Goal: Task Accomplishment & Management: Complete application form

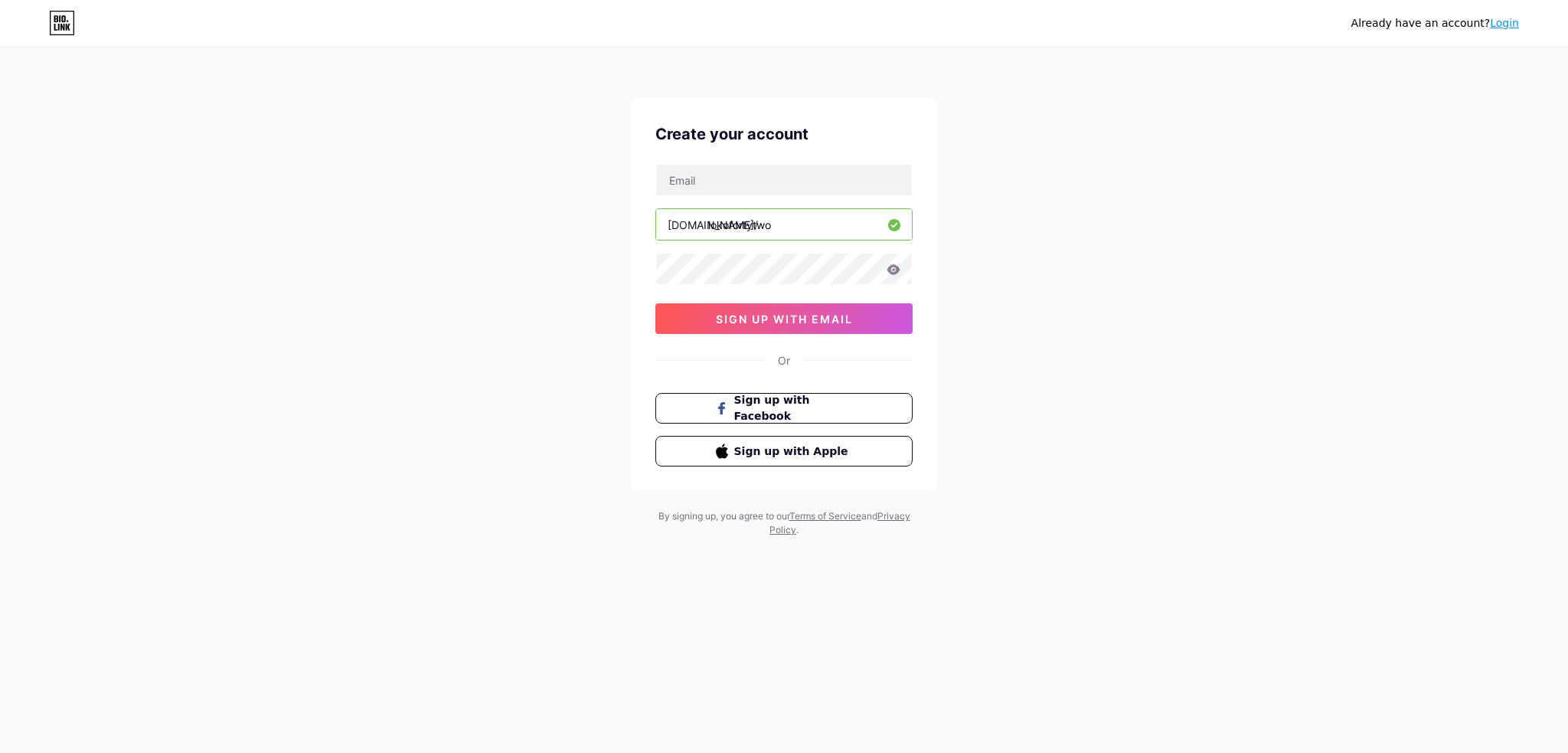
click at [790, 195] on div "[DOMAIN_NAME]/ lokofortytwo 03AFcWeA4ePGQ5cxuyAyVhY-h5tW-tpzN7xIHb0HY583krBFtJu…" at bounding box center [784, 249] width 258 height 170
click at [791, 186] on input "text" at bounding box center [783, 179] width 256 height 30
type input "[EMAIL_ADDRESS][DOMAIN_NAME]"
click at [883, 315] on button "sign up with email" at bounding box center [784, 318] width 258 height 30
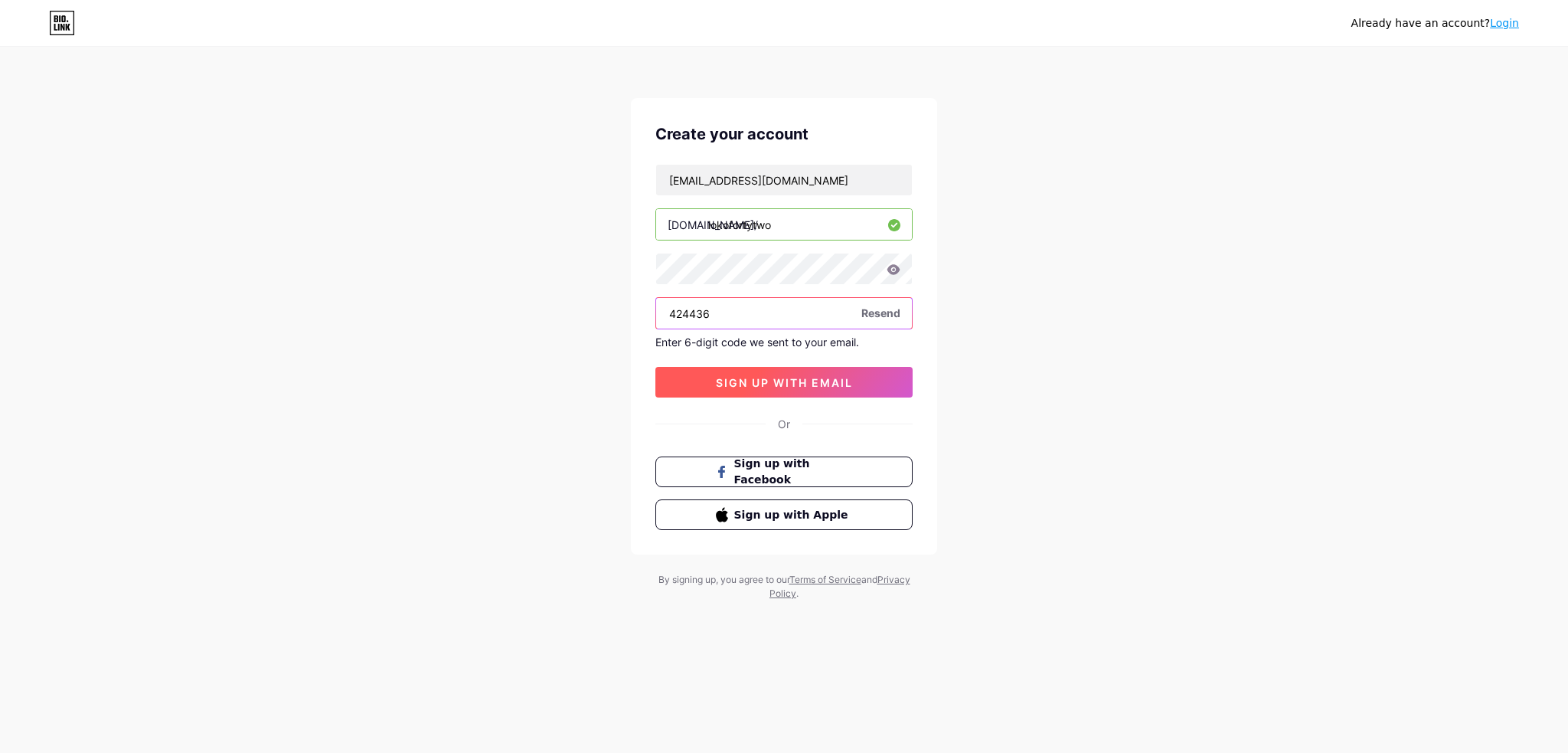
type input "424436"
click at [747, 376] on span "sign up with email" at bounding box center [784, 383] width 137 height 13
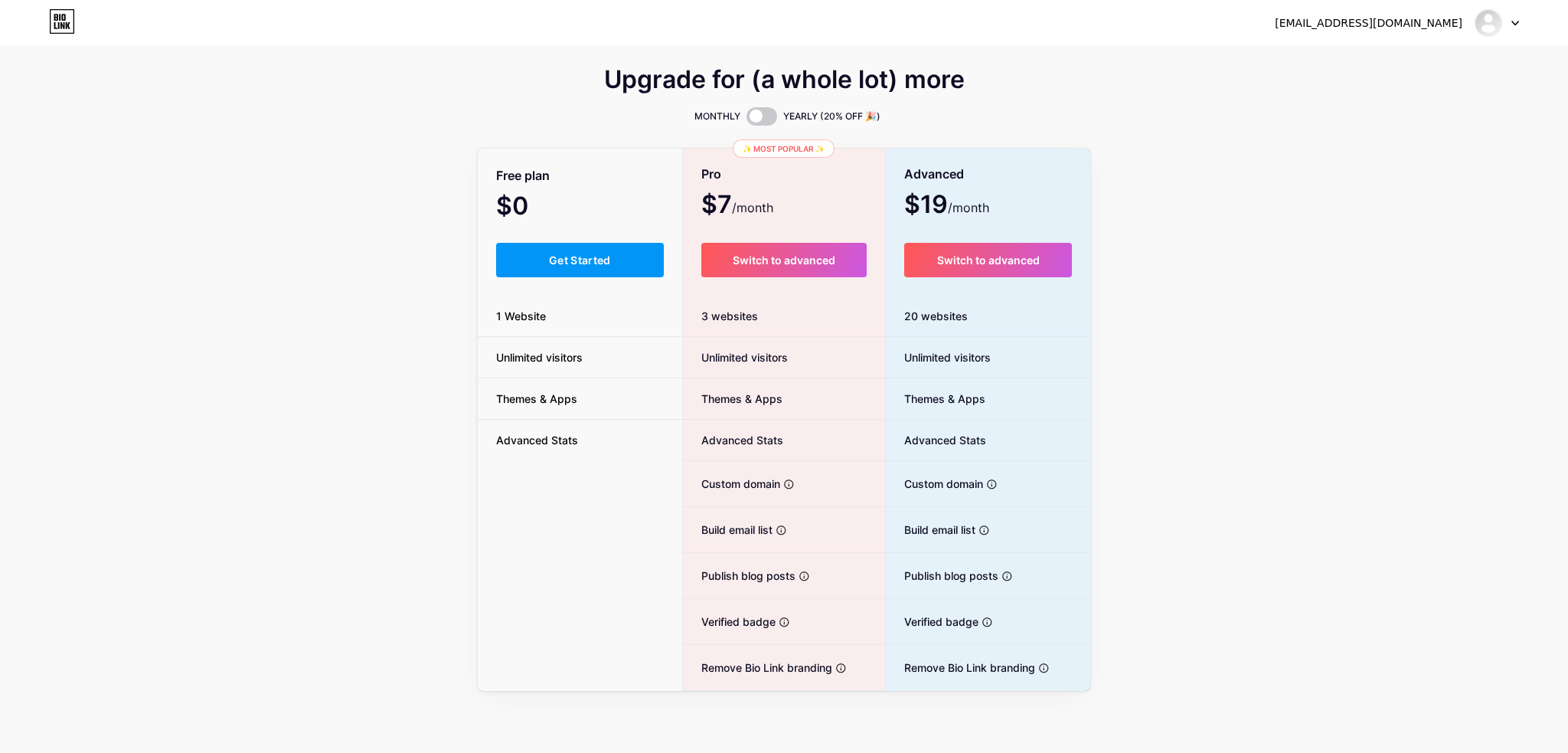
click at [629, 262] on button "Get Started" at bounding box center [580, 260] width 168 height 34
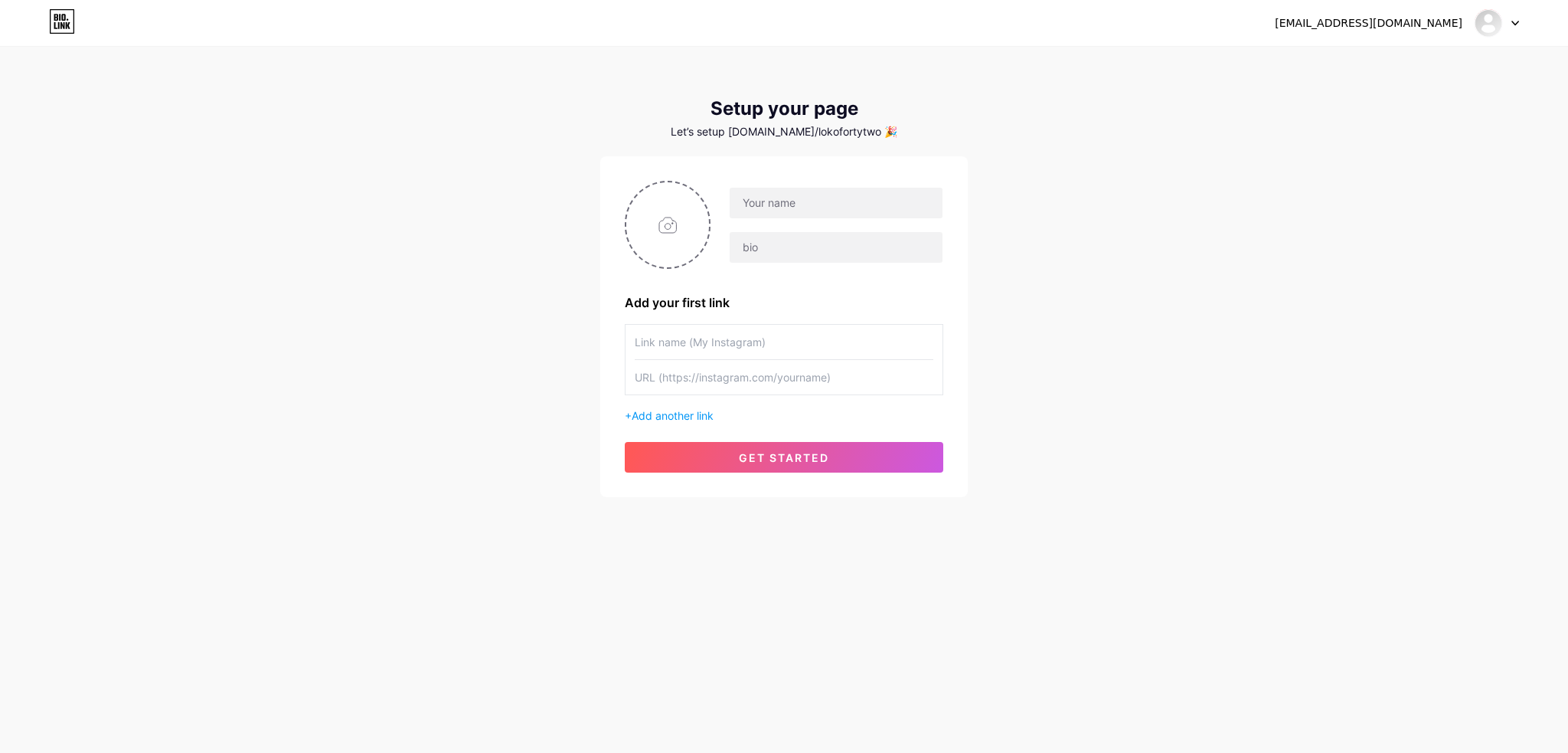
click at [790, 331] on input "text" at bounding box center [783, 341] width 298 height 34
click at [814, 189] on input "text" at bounding box center [836, 202] width 212 height 30
click at [694, 227] on input "file" at bounding box center [668, 225] width 83 height 85
type input "C:\fakepath\standard (1).gif"
click at [785, 209] on input "text" at bounding box center [836, 202] width 212 height 30
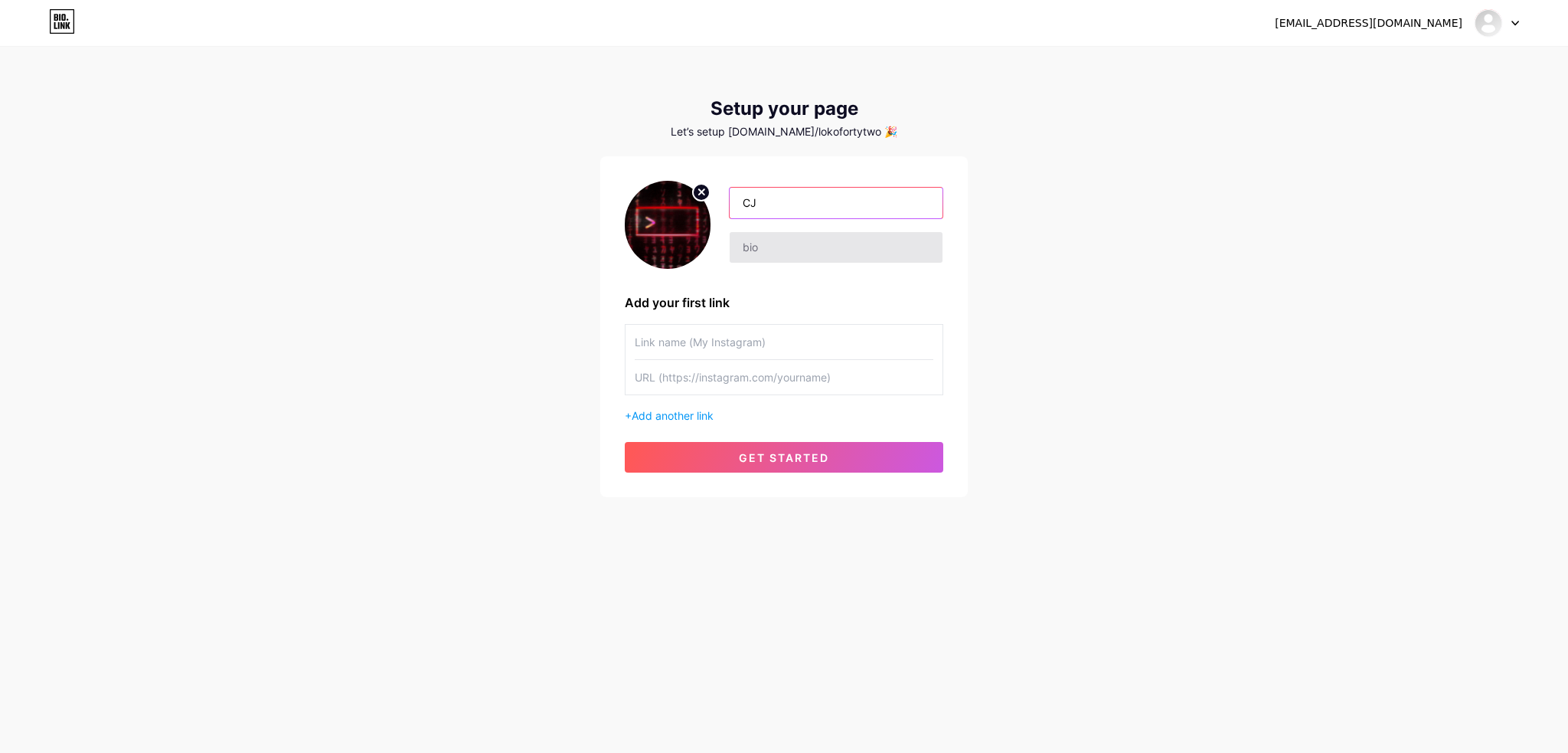
type input "CJ"
click at [794, 235] on input "text" at bounding box center [836, 247] width 212 height 30
type input "Gamer - Developer - Hockey Player"
click at [783, 344] on input "text" at bounding box center [783, 341] width 298 height 34
type input "Steam"
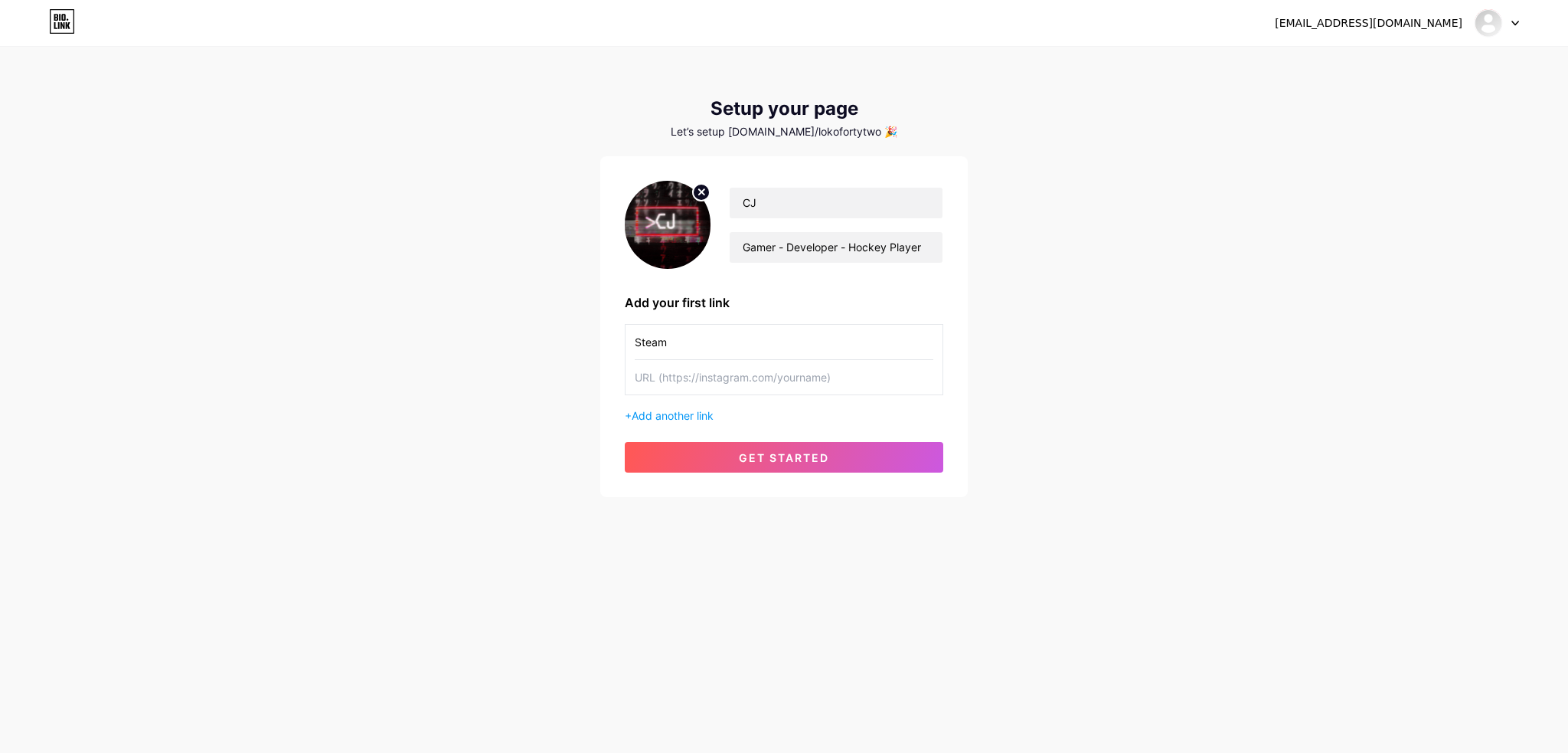
click at [770, 379] on input "text" at bounding box center [783, 377] width 298 height 34
paste input "[URL][DOMAIN_NAME]"
type input "[URL][DOMAIN_NAME]"
click at [705, 410] on span "Add another link" at bounding box center [672, 416] width 82 height 13
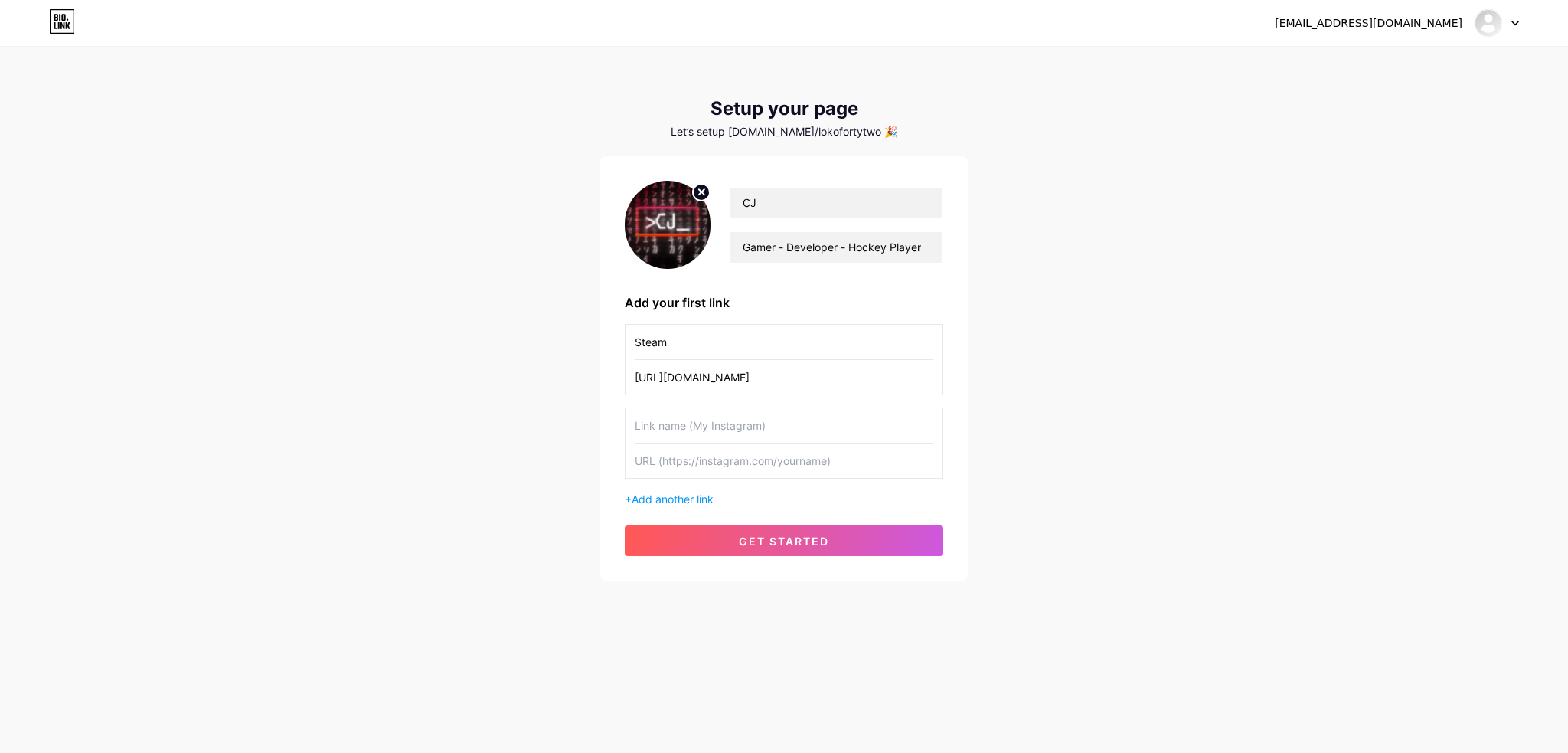
click at [706, 430] on input "text" at bounding box center [783, 425] width 298 height 34
type input "Discord"
click at [750, 460] on input "text" at bounding box center [783, 460] width 298 height 34
paste input "lokofortytwo"
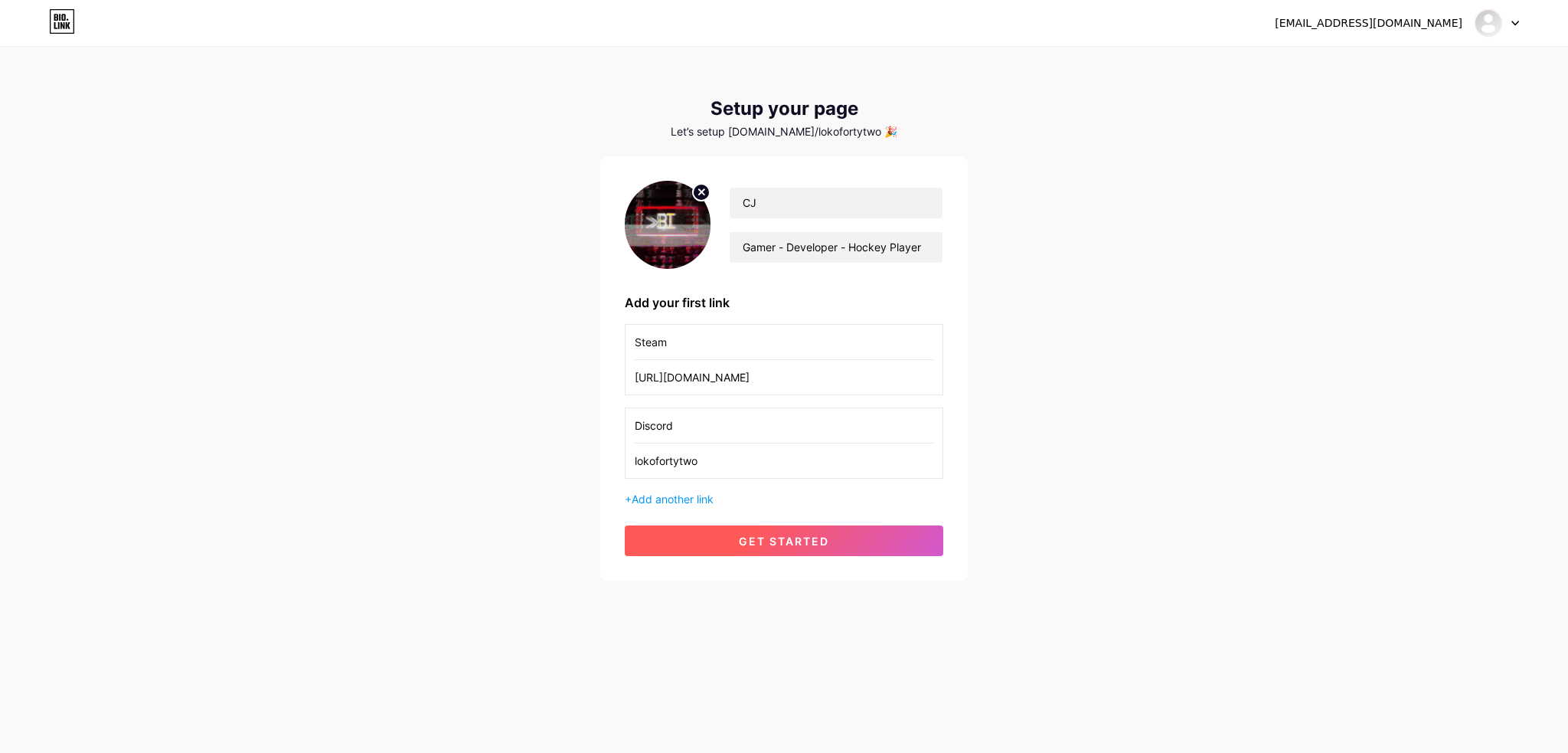
type input "lokofortytwo"
click at [750, 540] on span "get started" at bounding box center [784, 541] width 90 height 13
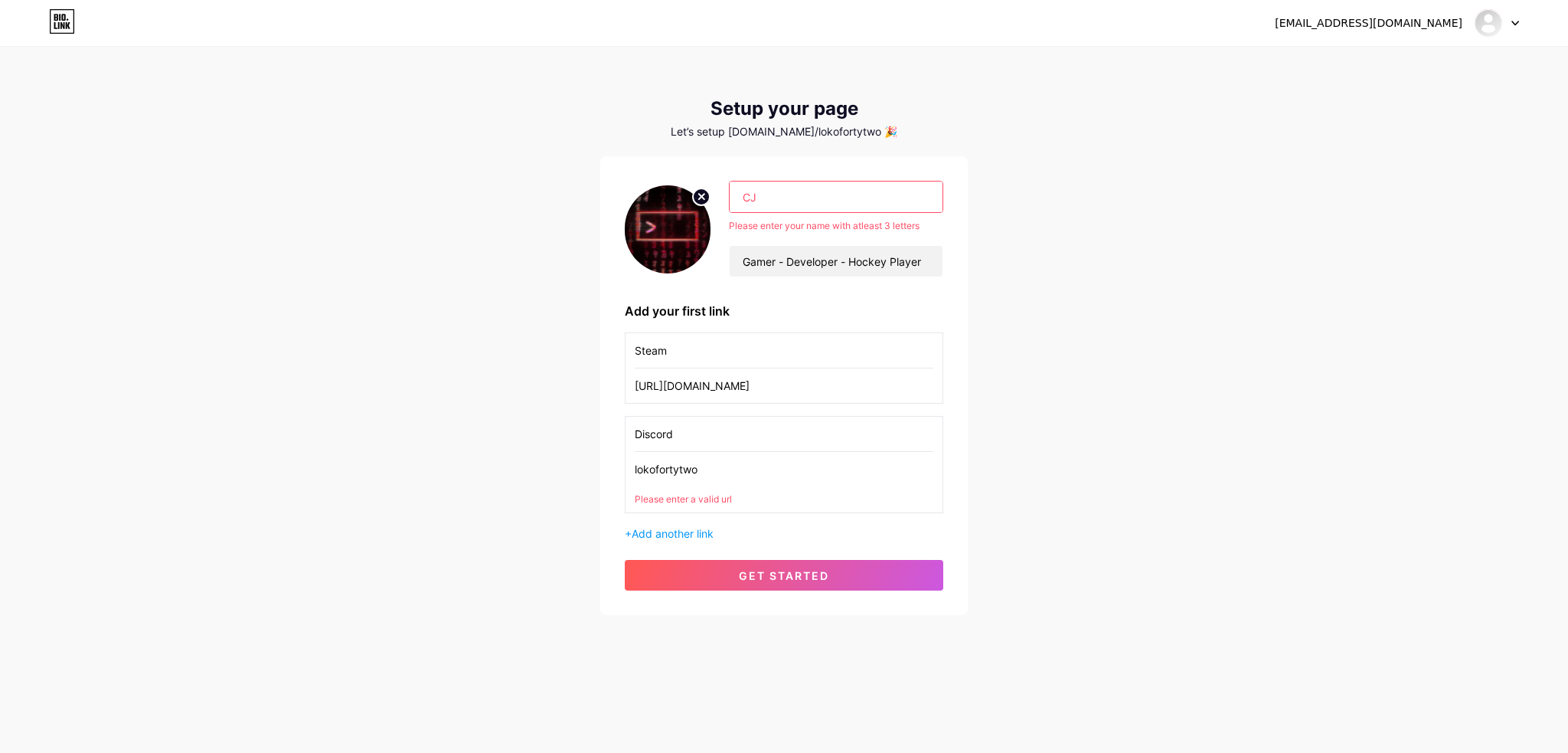
click at [743, 471] on input "lokofortytwo" at bounding box center [783, 468] width 298 height 34
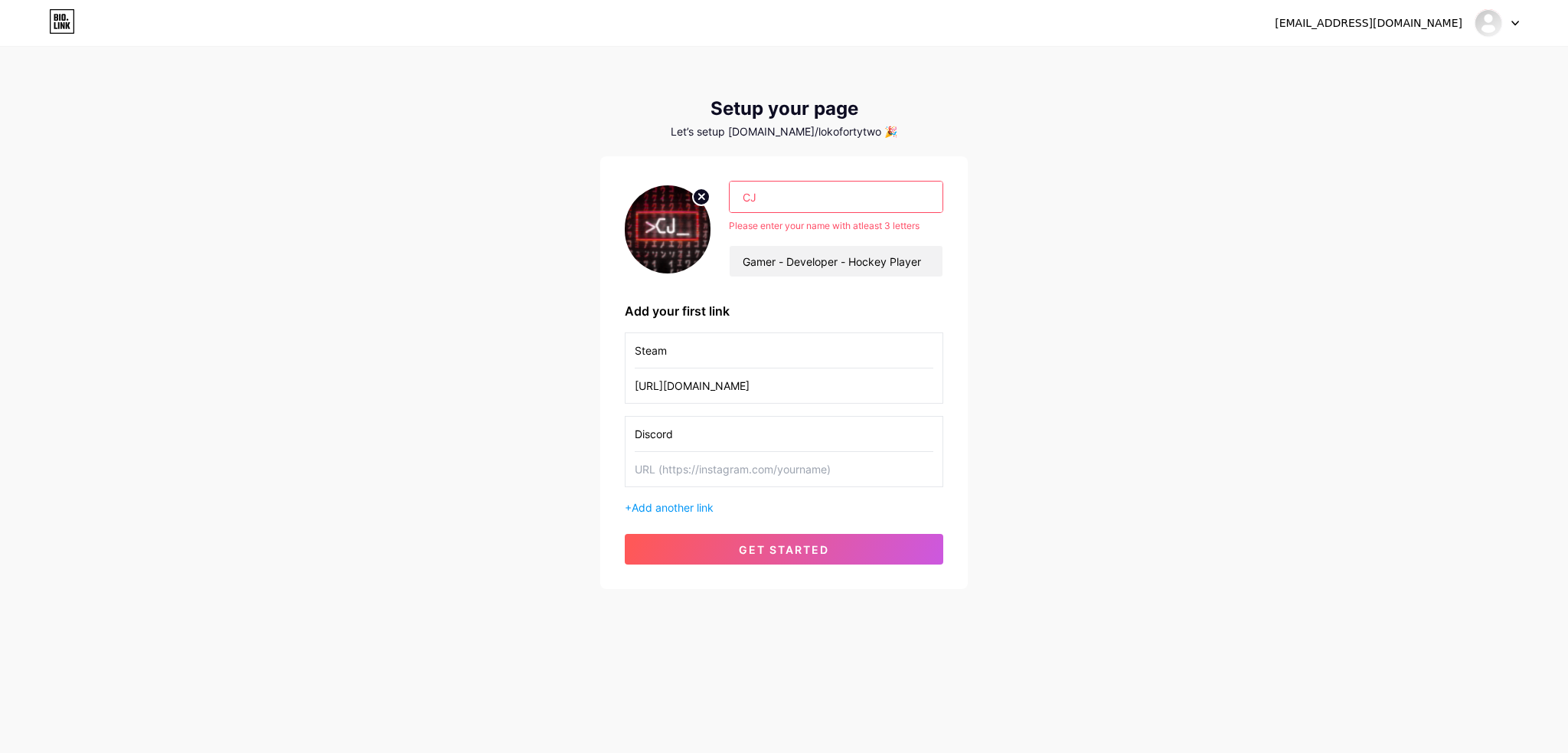
click at [730, 437] on input "Discord" at bounding box center [783, 433] width 298 height 34
click at [796, 210] on input "CJ" at bounding box center [836, 196] width 212 height 30
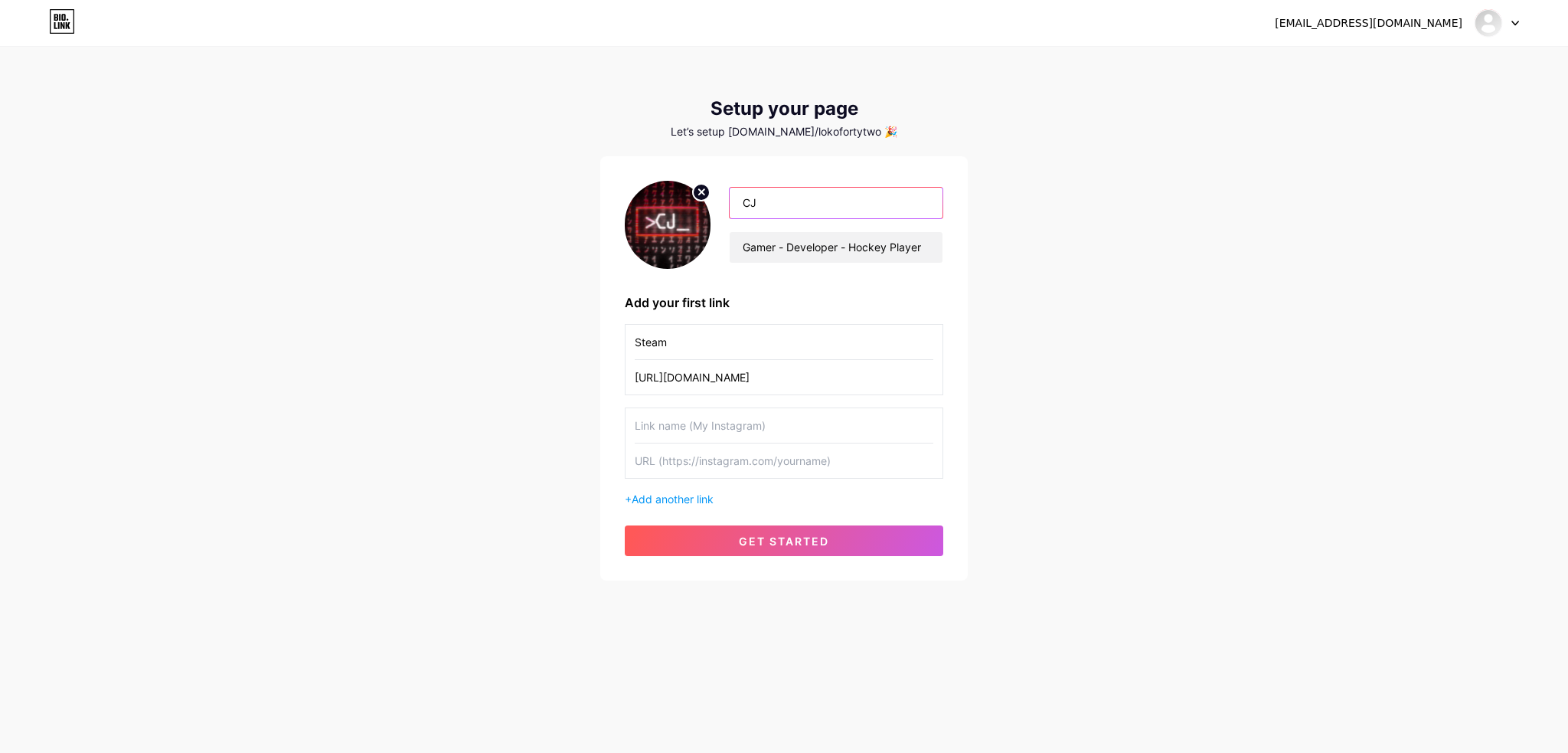
type input "C"
type input "LokoFortyTwo"
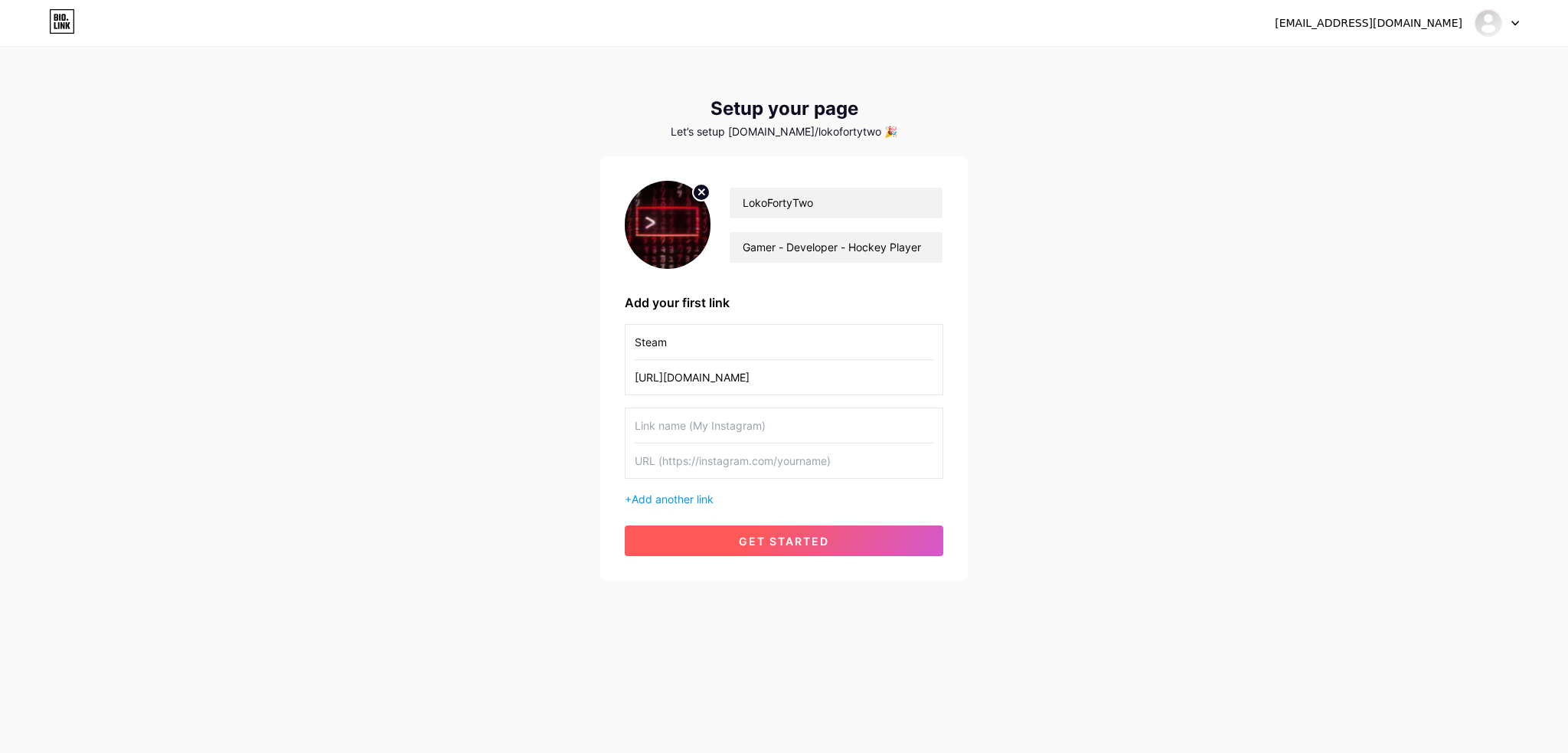
click at [850, 536] on button "get started" at bounding box center [783, 540] width 319 height 30
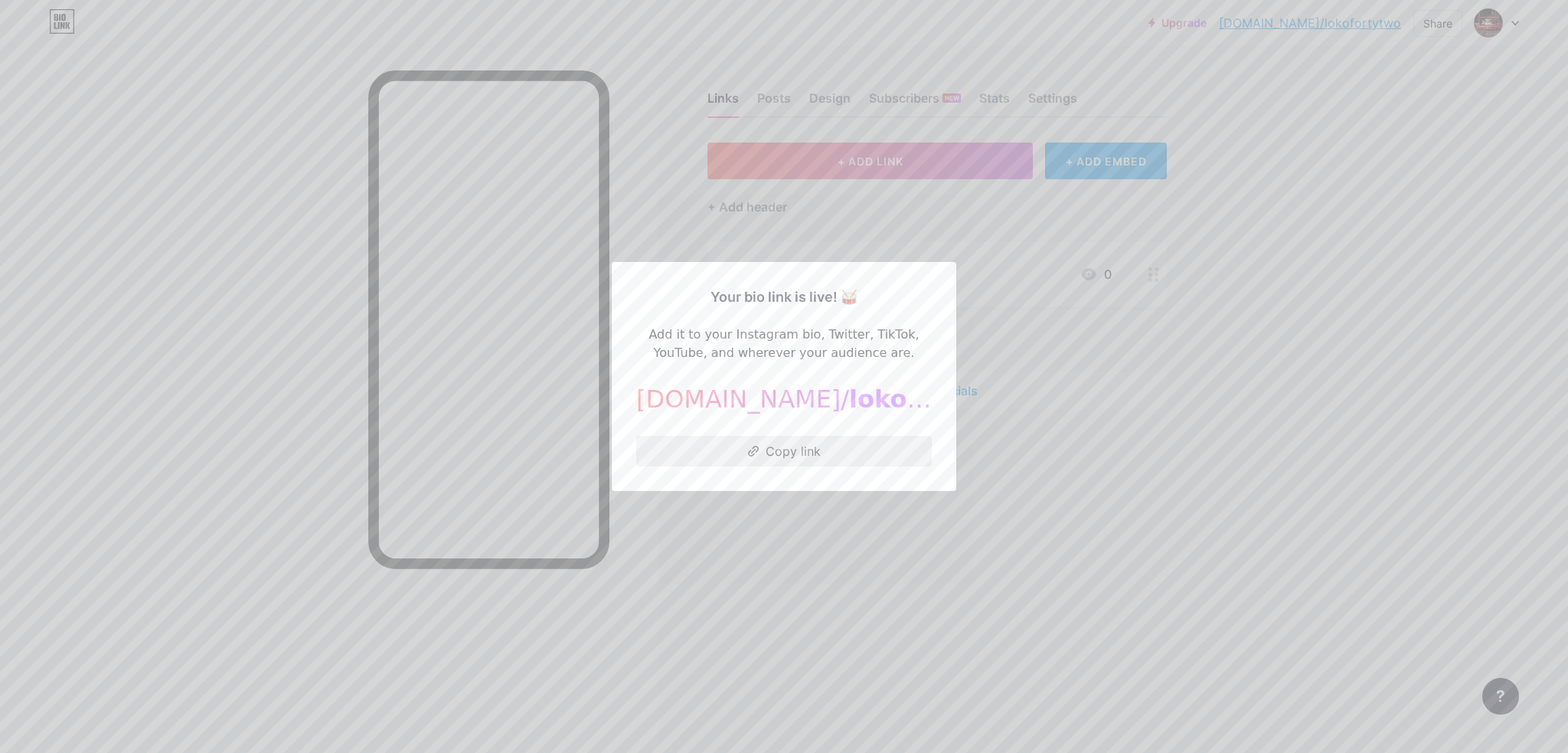
click at [797, 445] on button "Copy link" at bounding box center [784, 451] width 296 height 30
click at [870, 237] on div at bounding box center [784, 376] width 1568 height 753
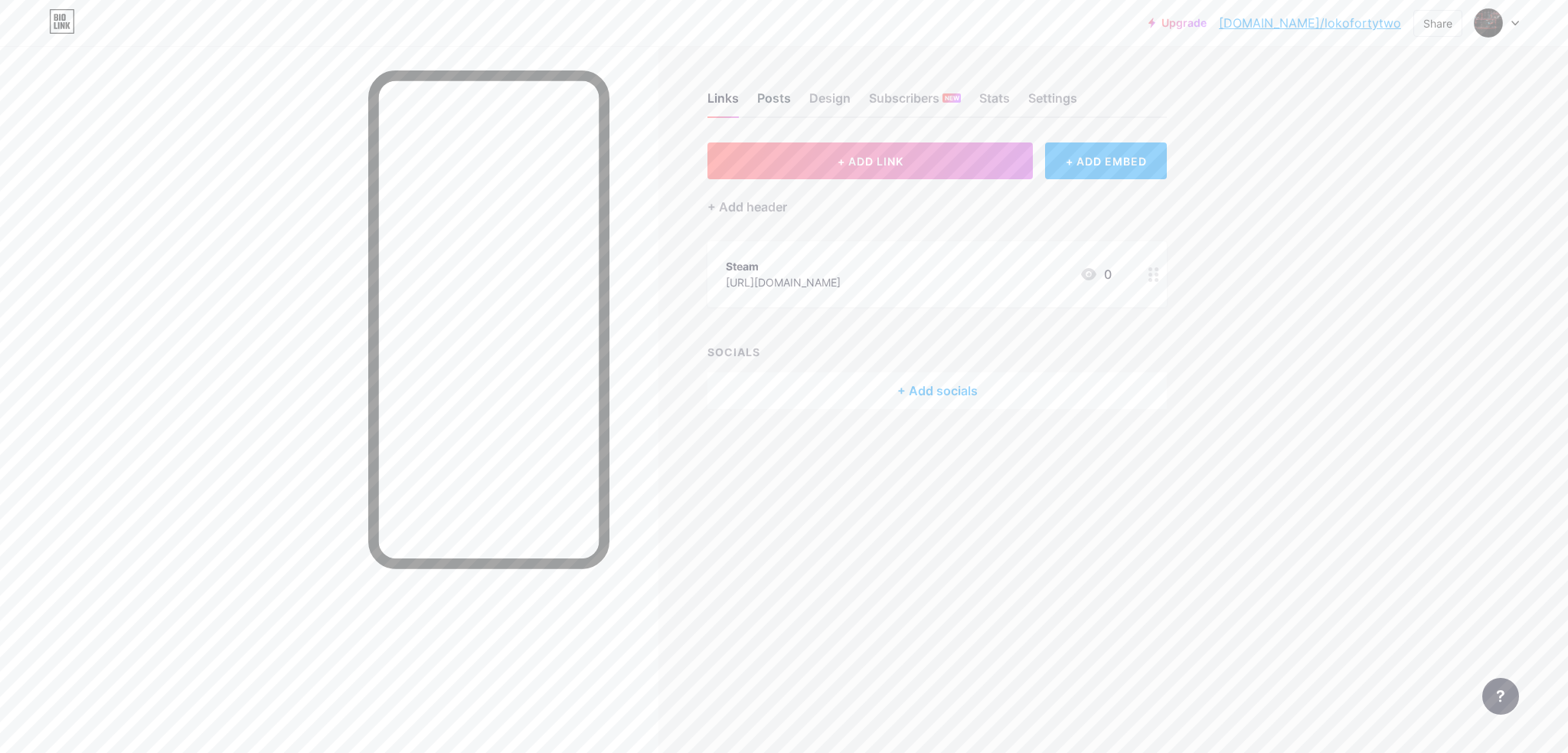
click at [775, 96] on div "Posts" at bounding box center [774, 103] width 33 height 28
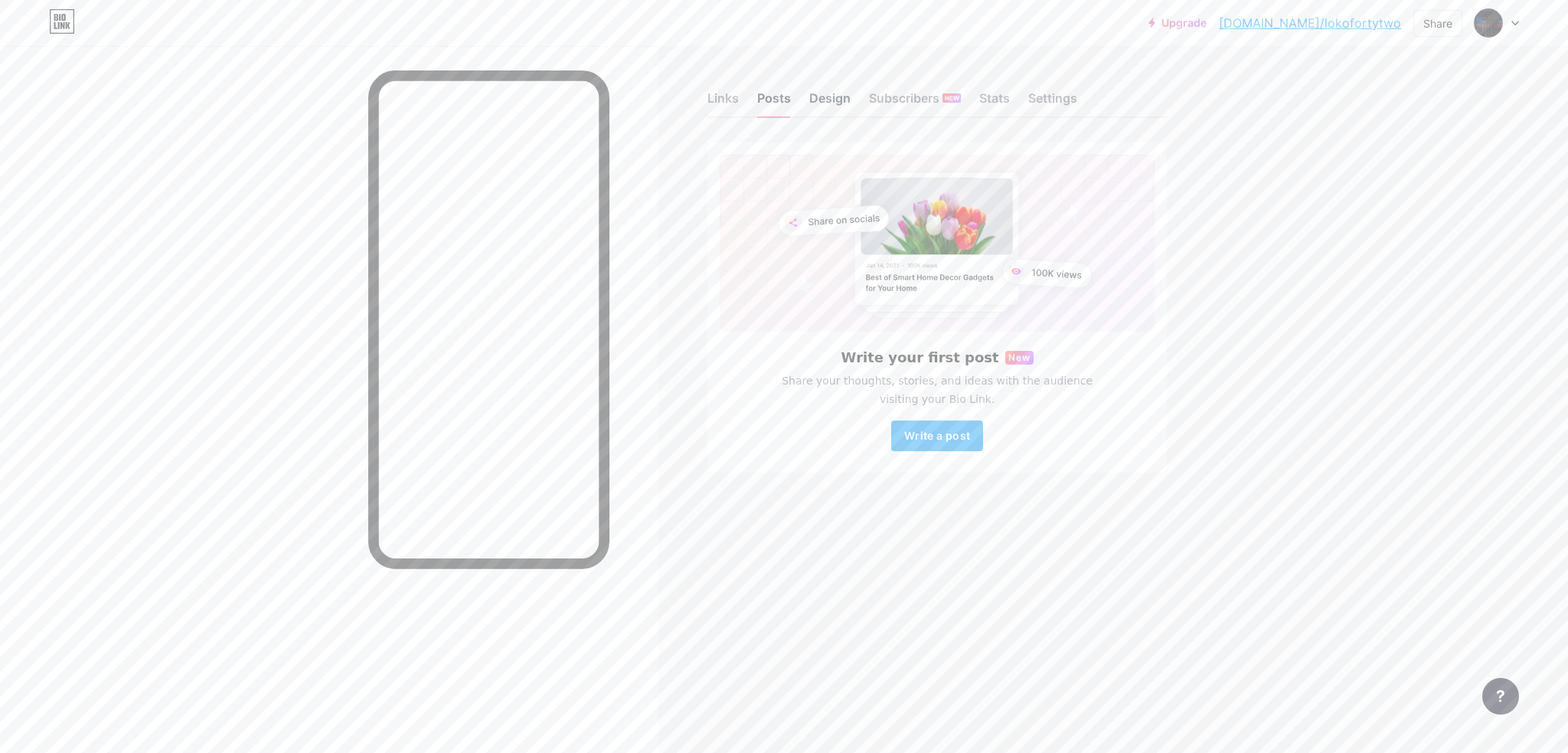
click at [814, 101] on div "Design" at bounding box center [829, 103] width 42 height 28
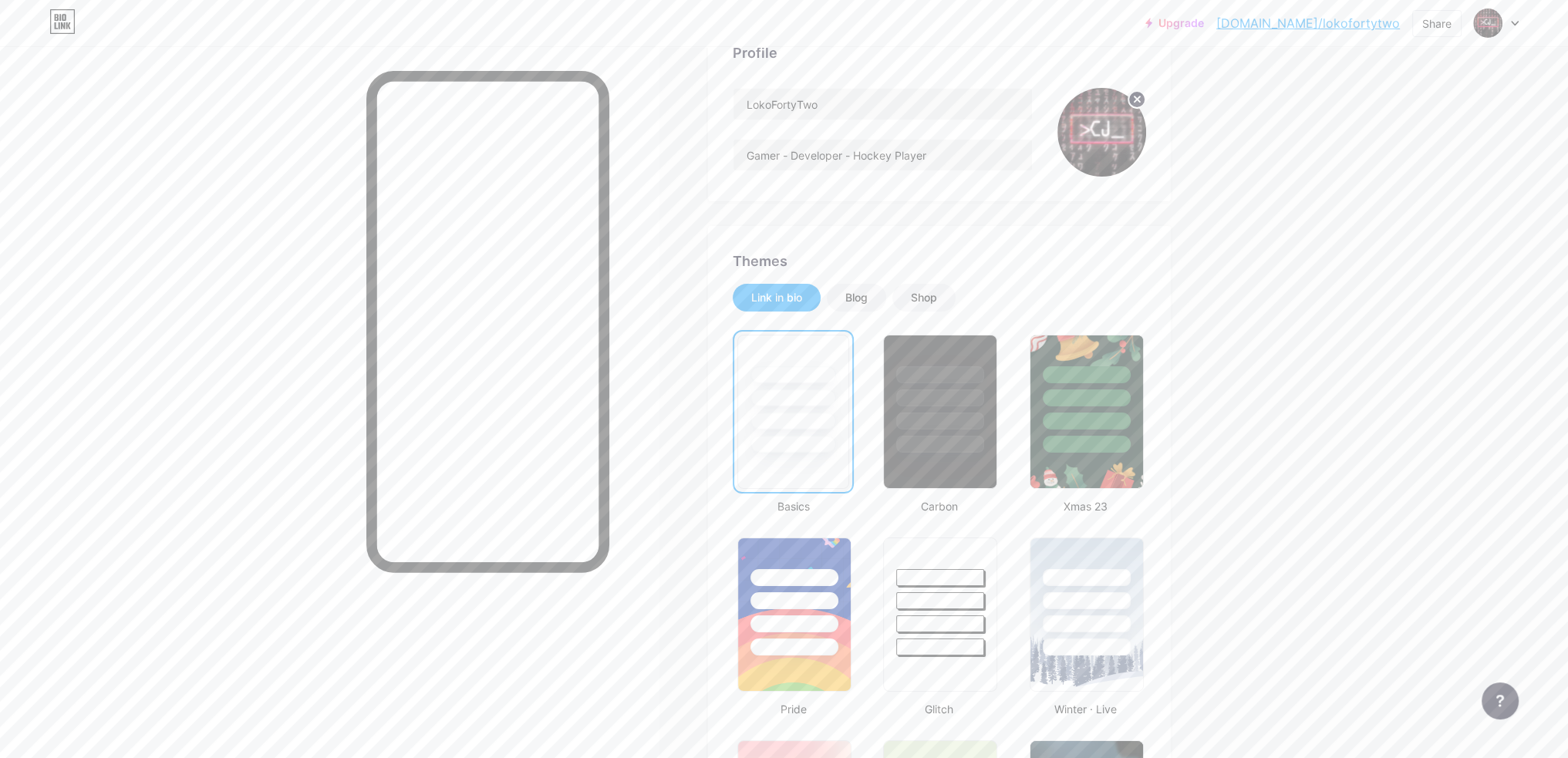
scroll to position [154, 0]
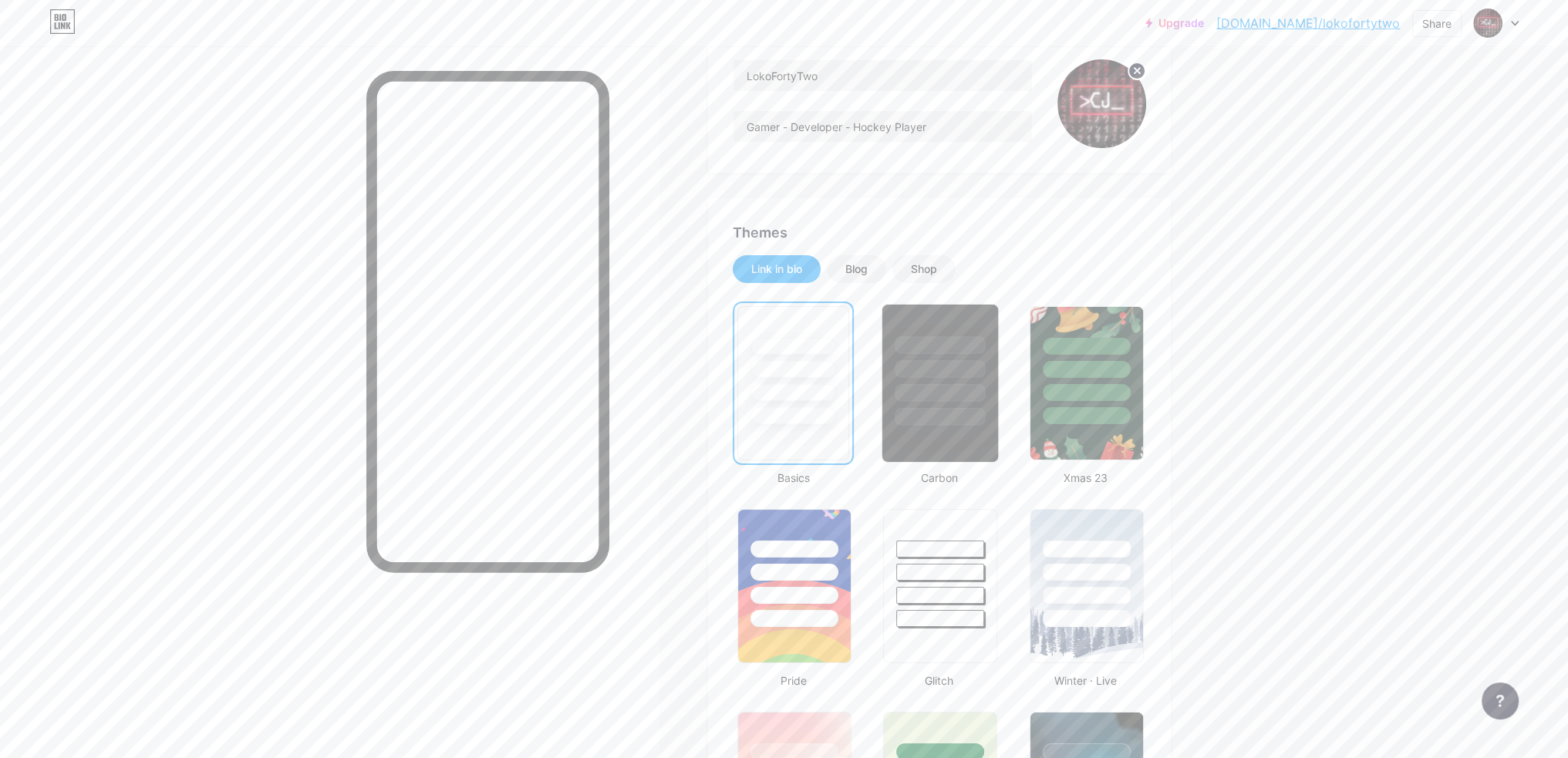
click at [949, 398] on div at bounding box center [940, 392] width 90 height 18
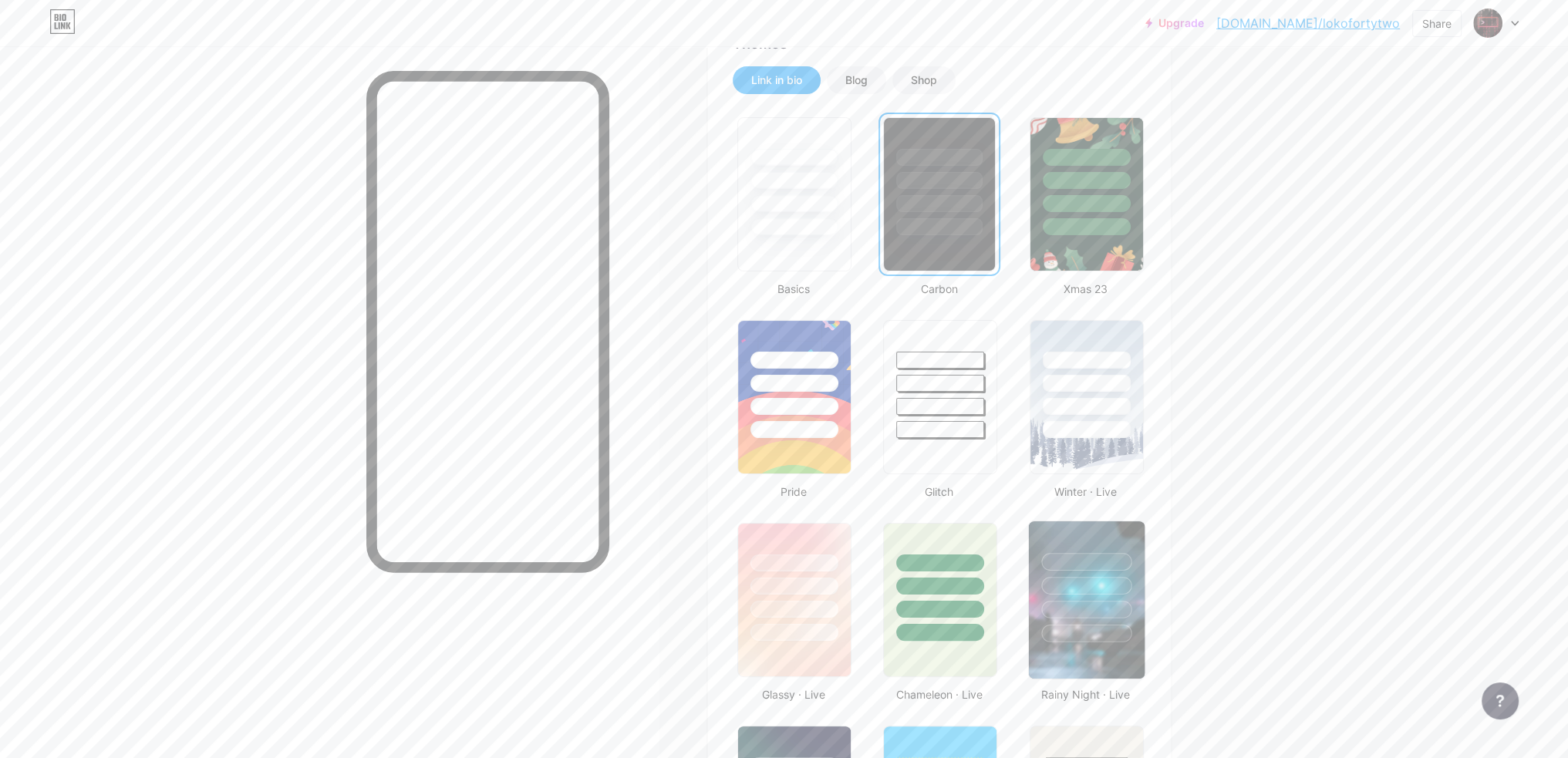
scroll to position [385, 0]
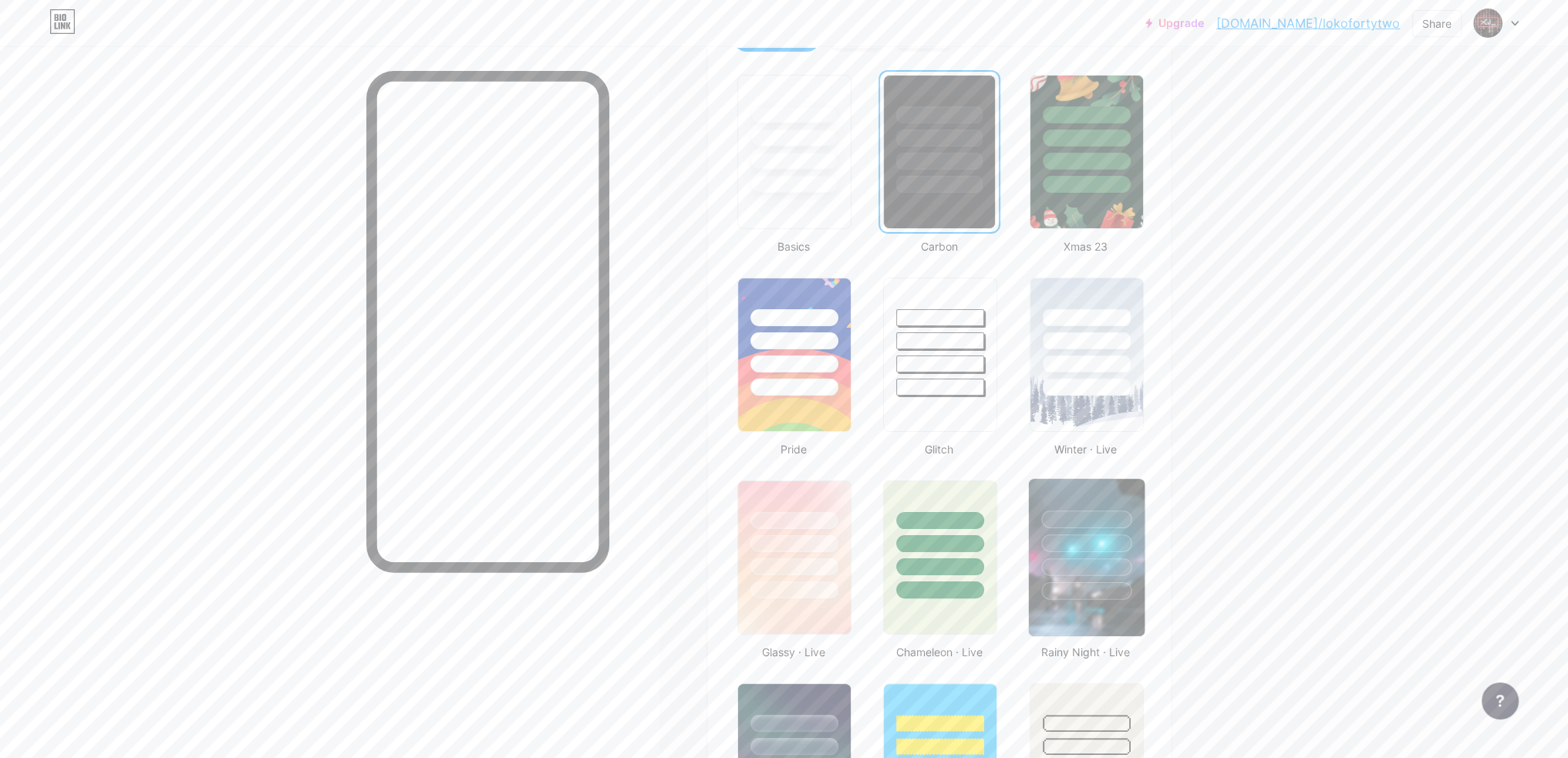
click at [1102, 592] on div at bounding box center [1086, 591] width 90 height 18
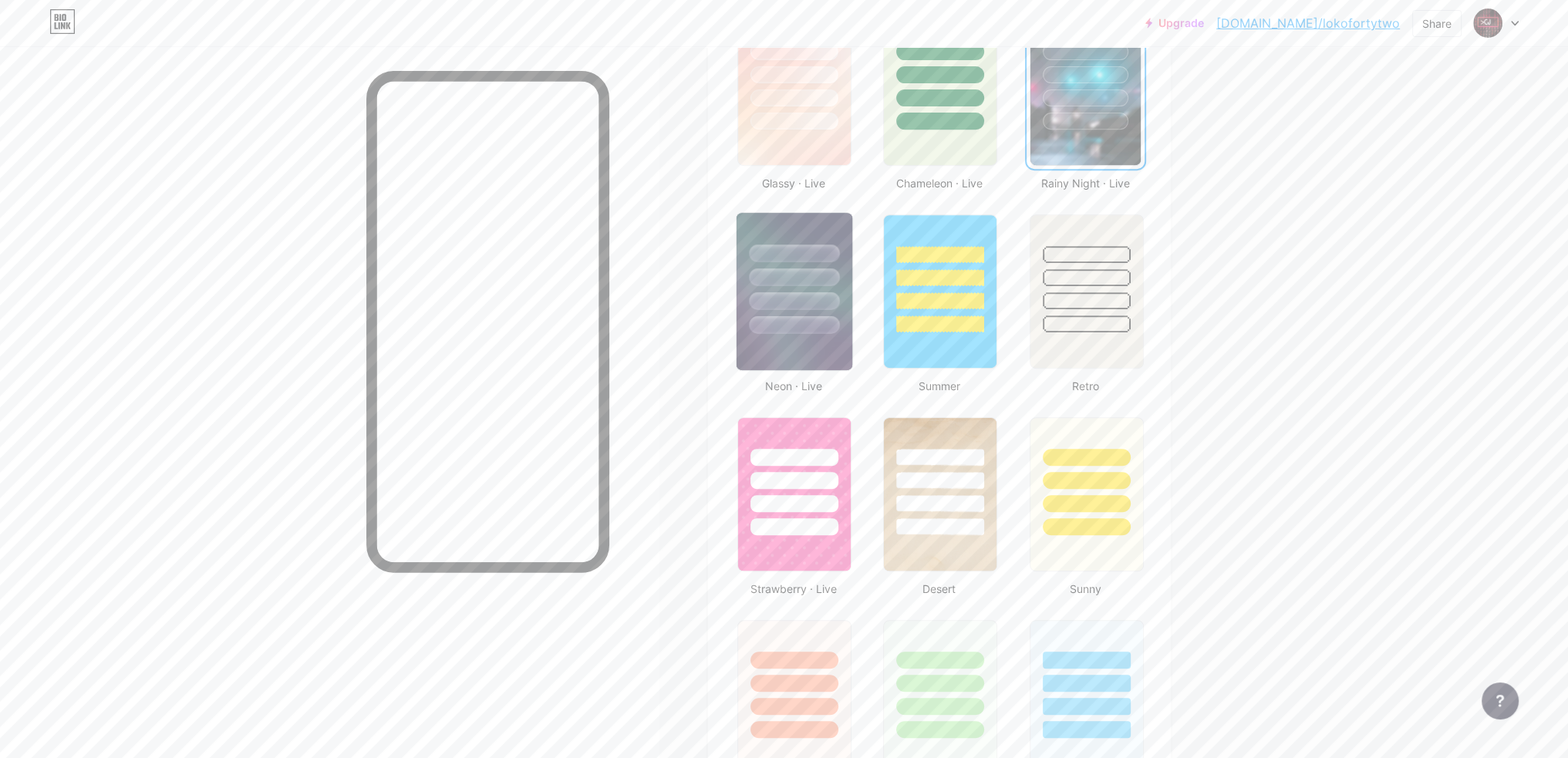
scroll to position [848, 0]
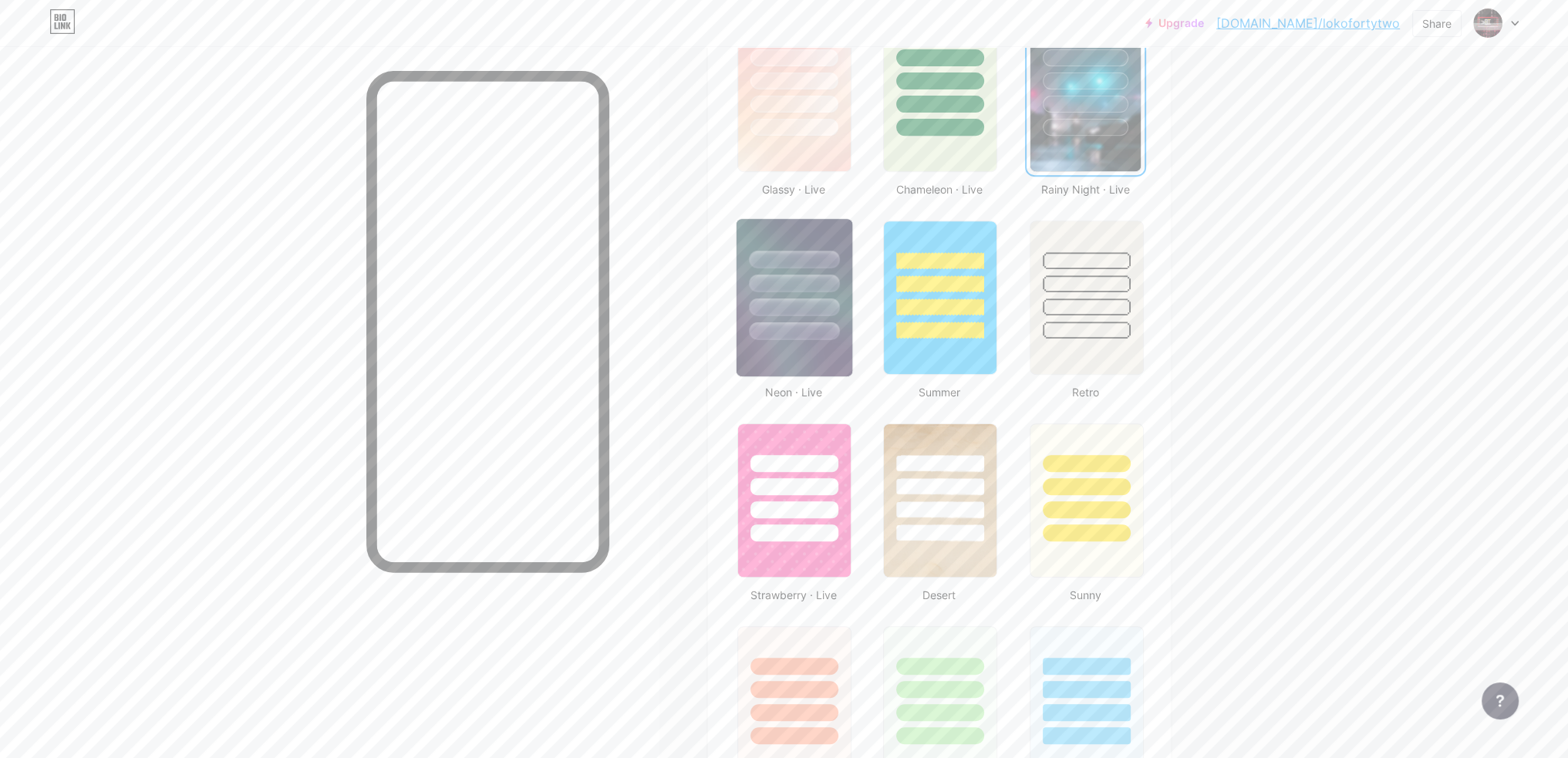
click at [836, 275] on div at bounding box center [794, 283] width 90 height 18
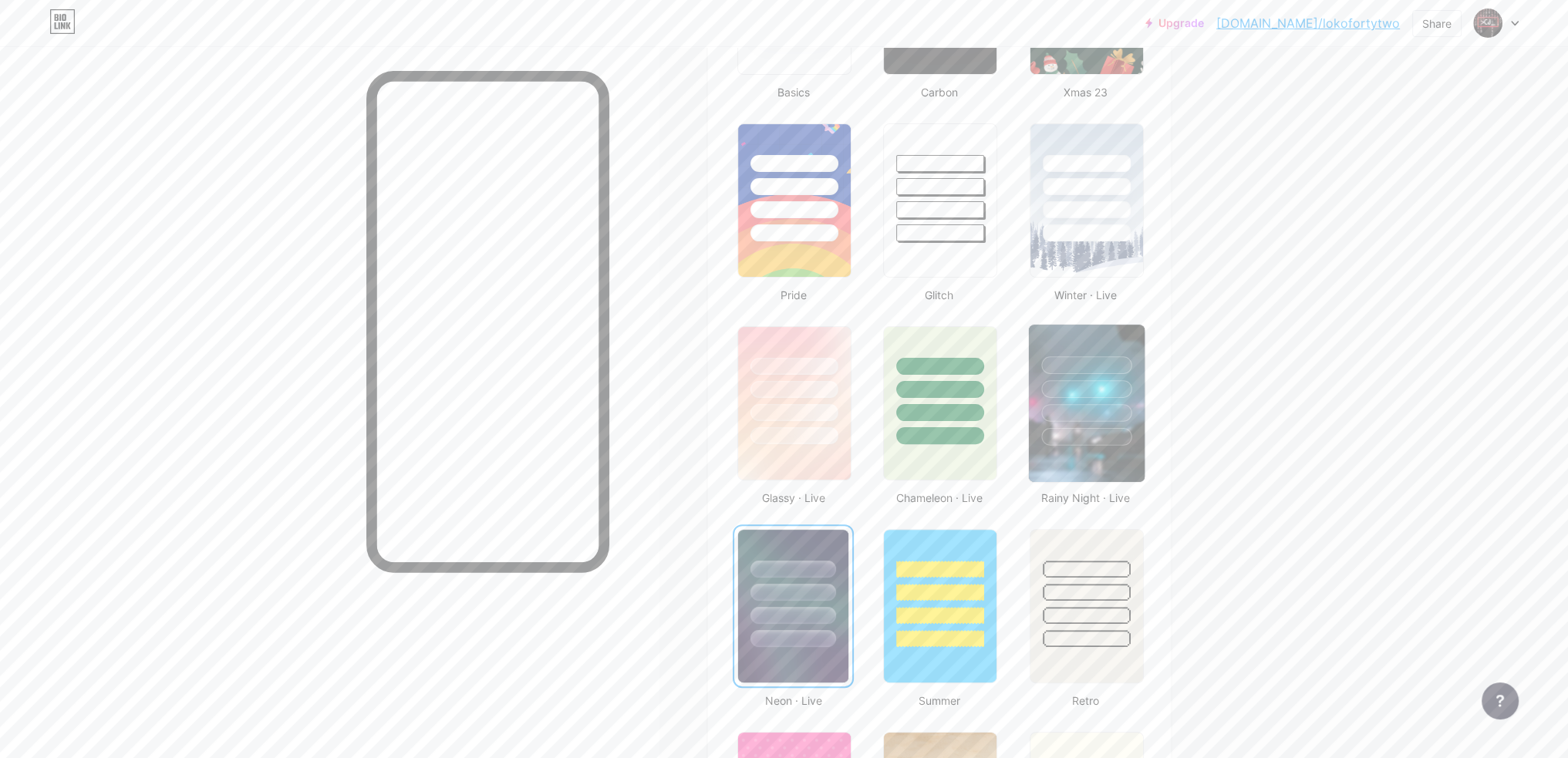
click at [1098, 411] on div at bounding box center [1086, 412] width 90 height 18
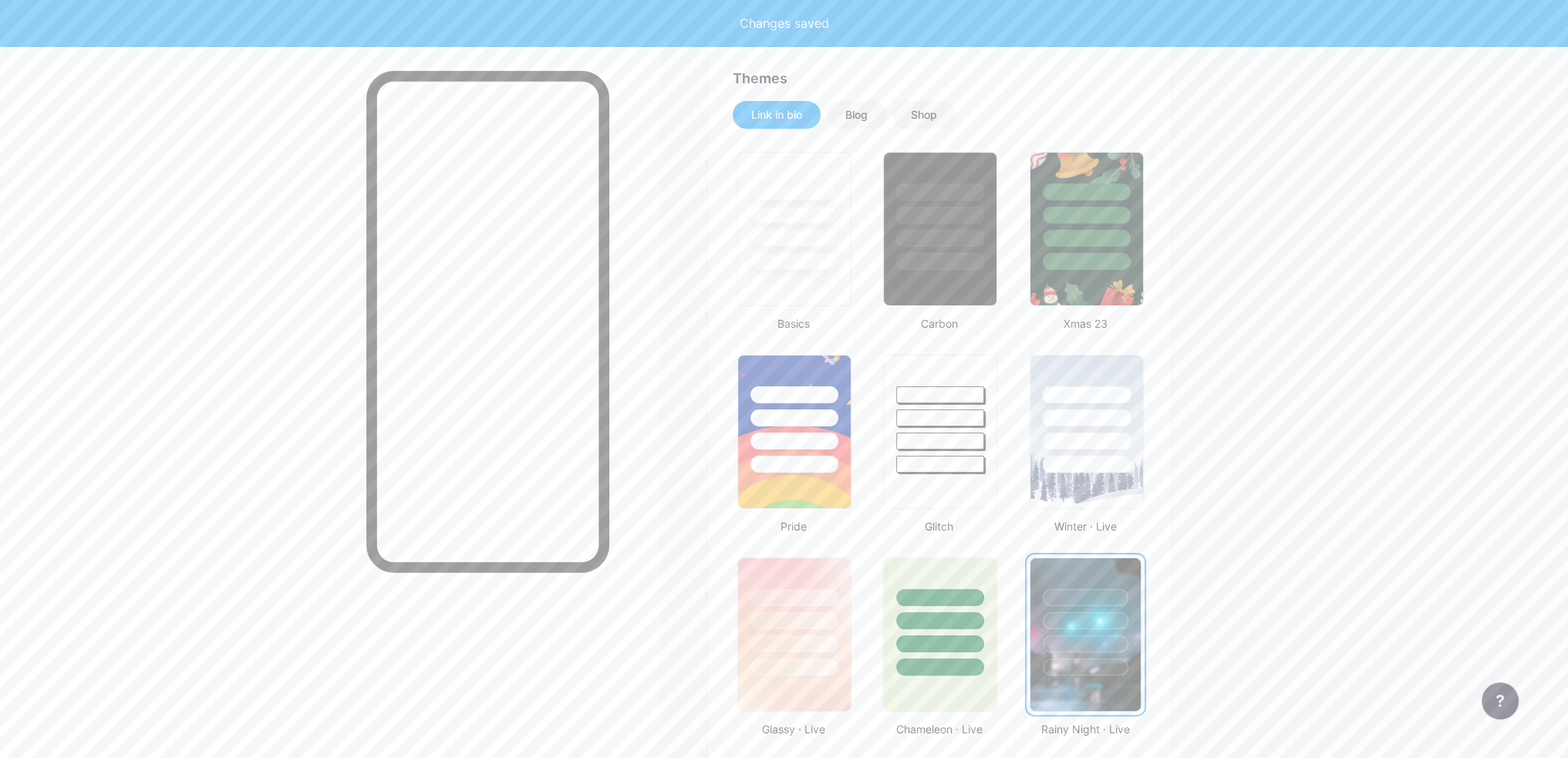
scroll to position [0, 0]
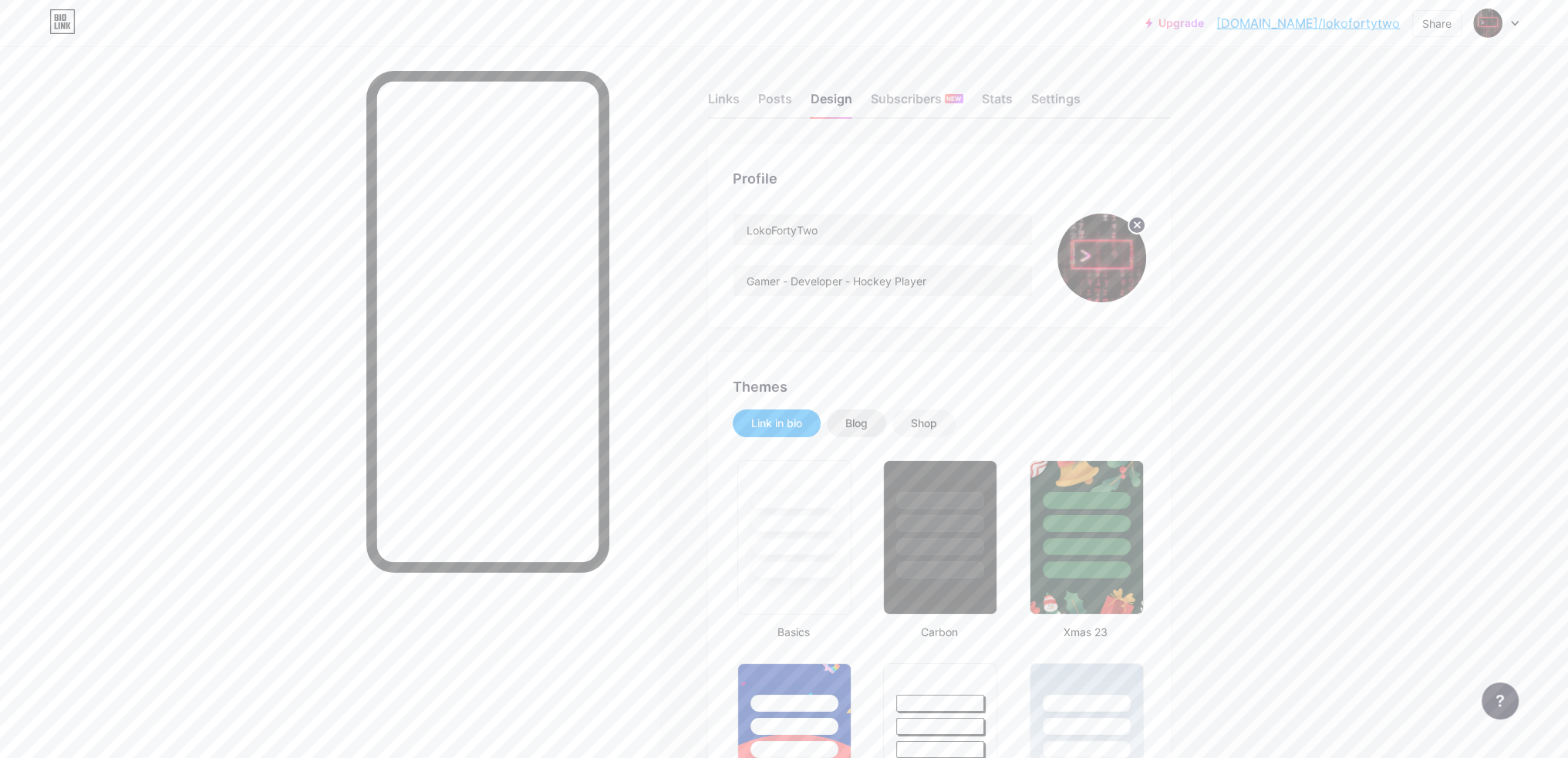
click at [868, 419] on div "Blog" at bounding box center [856, 423] width 22 height 16
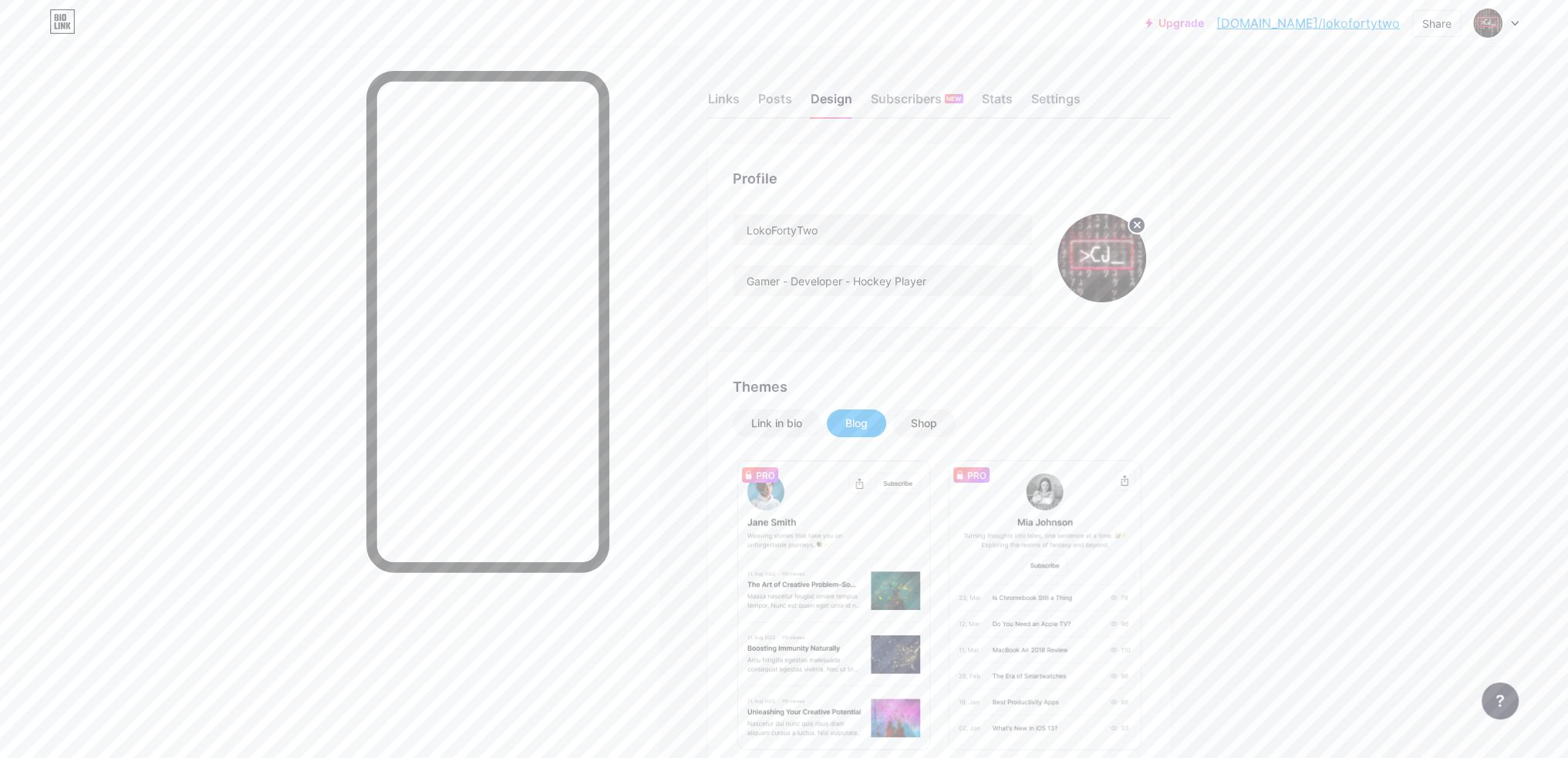
drag, startPoint x: 912, startPoint y: 427, endPoint x: 879, endPoint y: 427, distance: 33.0
click at [913, 427] on div "Shop" at bounding box center [924, 423] width 63 height 28
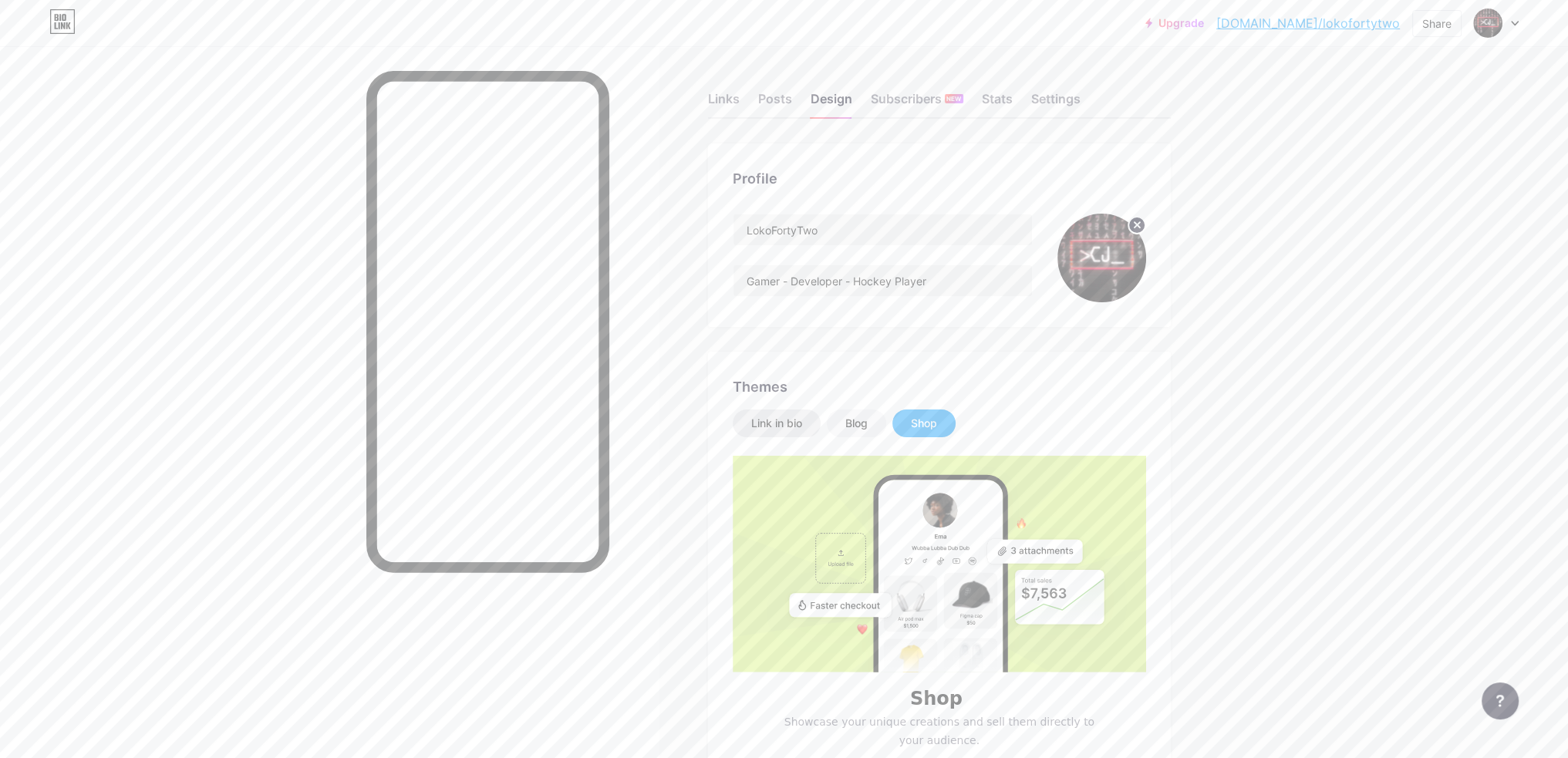
click at [787, 419] on div "Link in bio" at bounding box center [776, 423] width 51 height 16
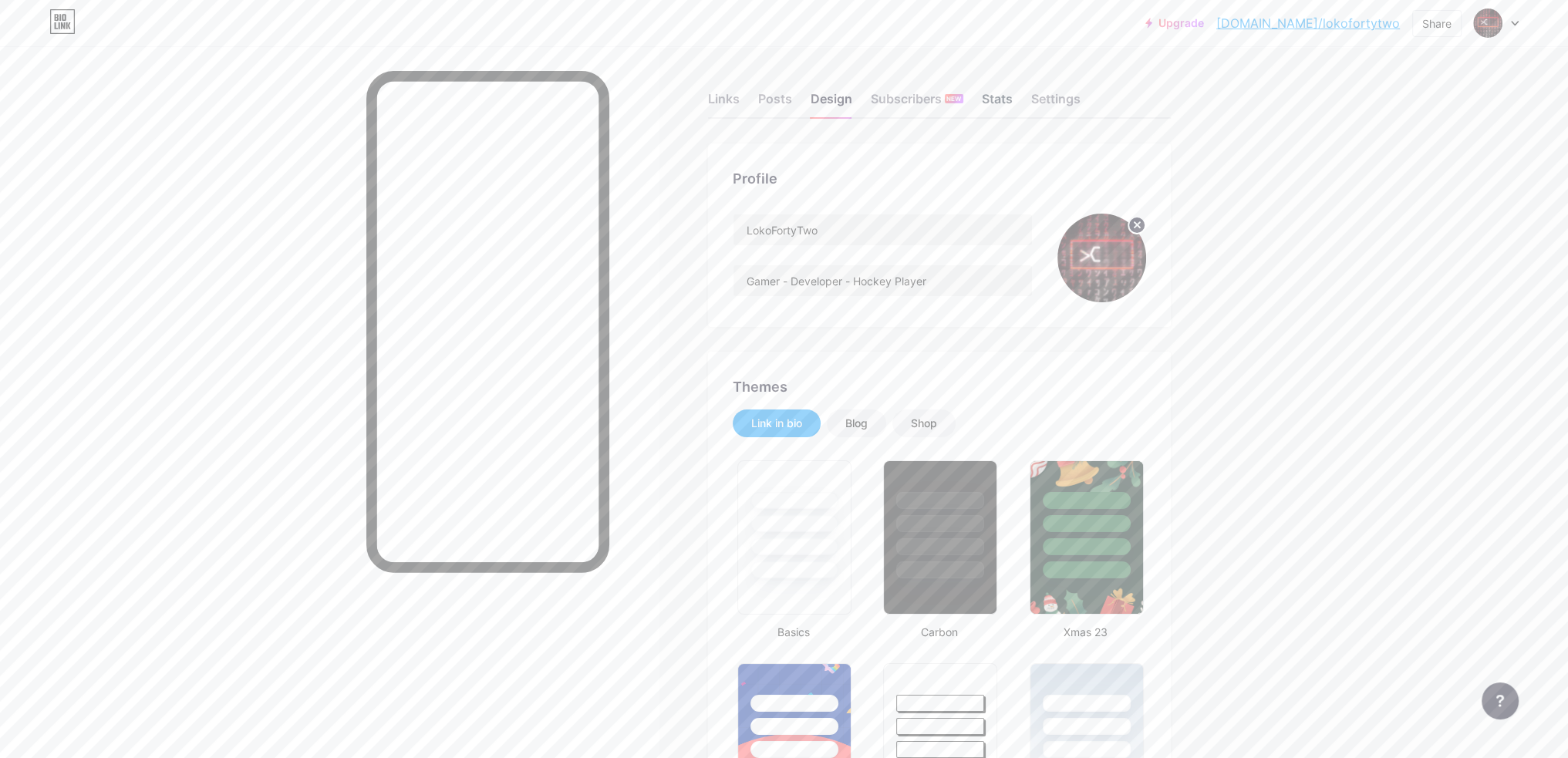
drag, startPoint x: 1001, startPoint y: 92, endPoint x: 1012, endPoint y: 91, distance: 11.0
click at [1001, 92] on div "Stats" at bounding box center [997, 103] width 31 height 28
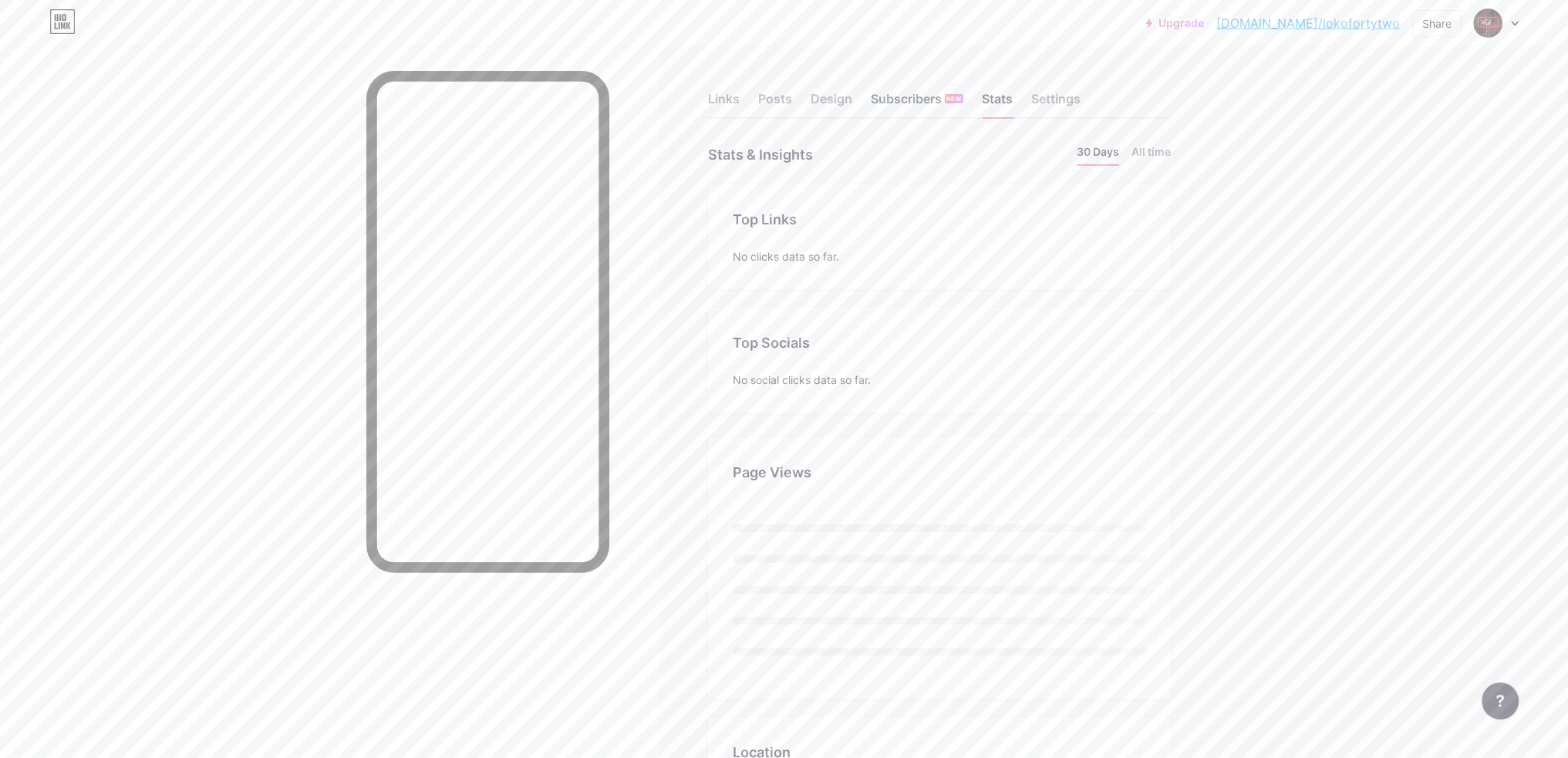
click at [935, 98] on div "Subscribers NEW" at bounding box center [917, 103] width 92 height 28
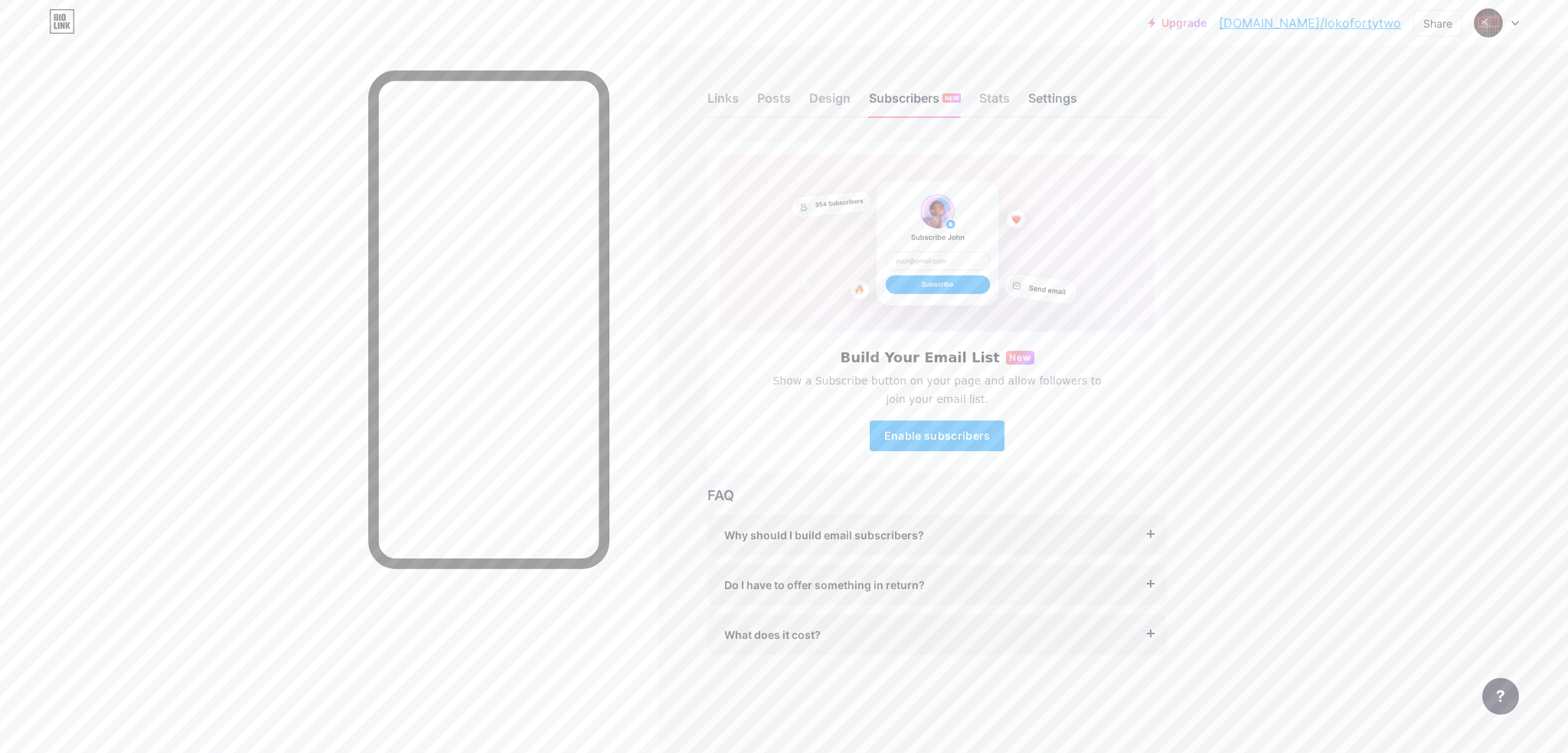
click at [1045, 103] on div "Settings" at bounding box center [1052, 103] width 49 height 28
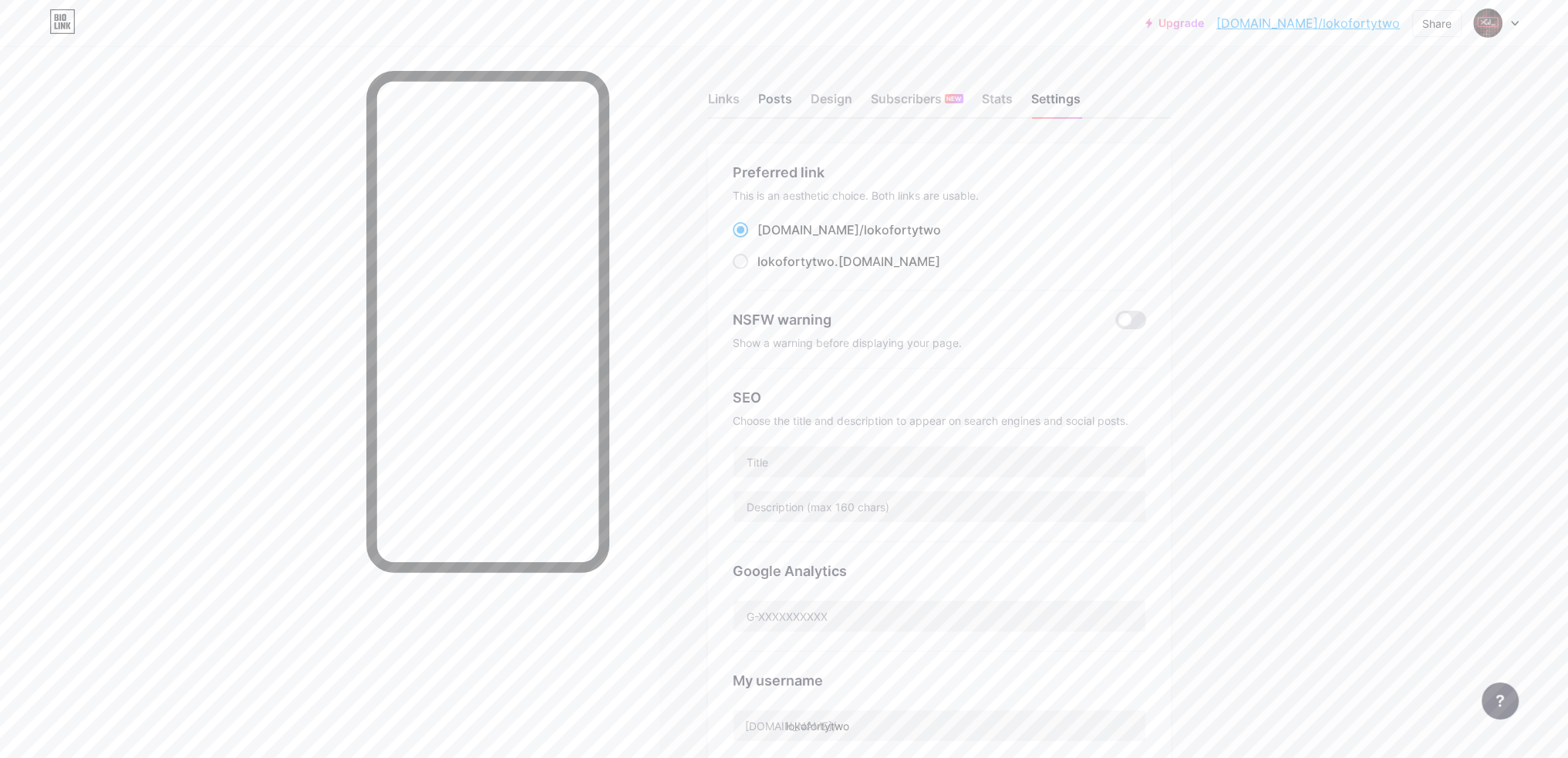
click at [790, 93] on div "Posts" at bounding box center [775, 103] width 34 height 28
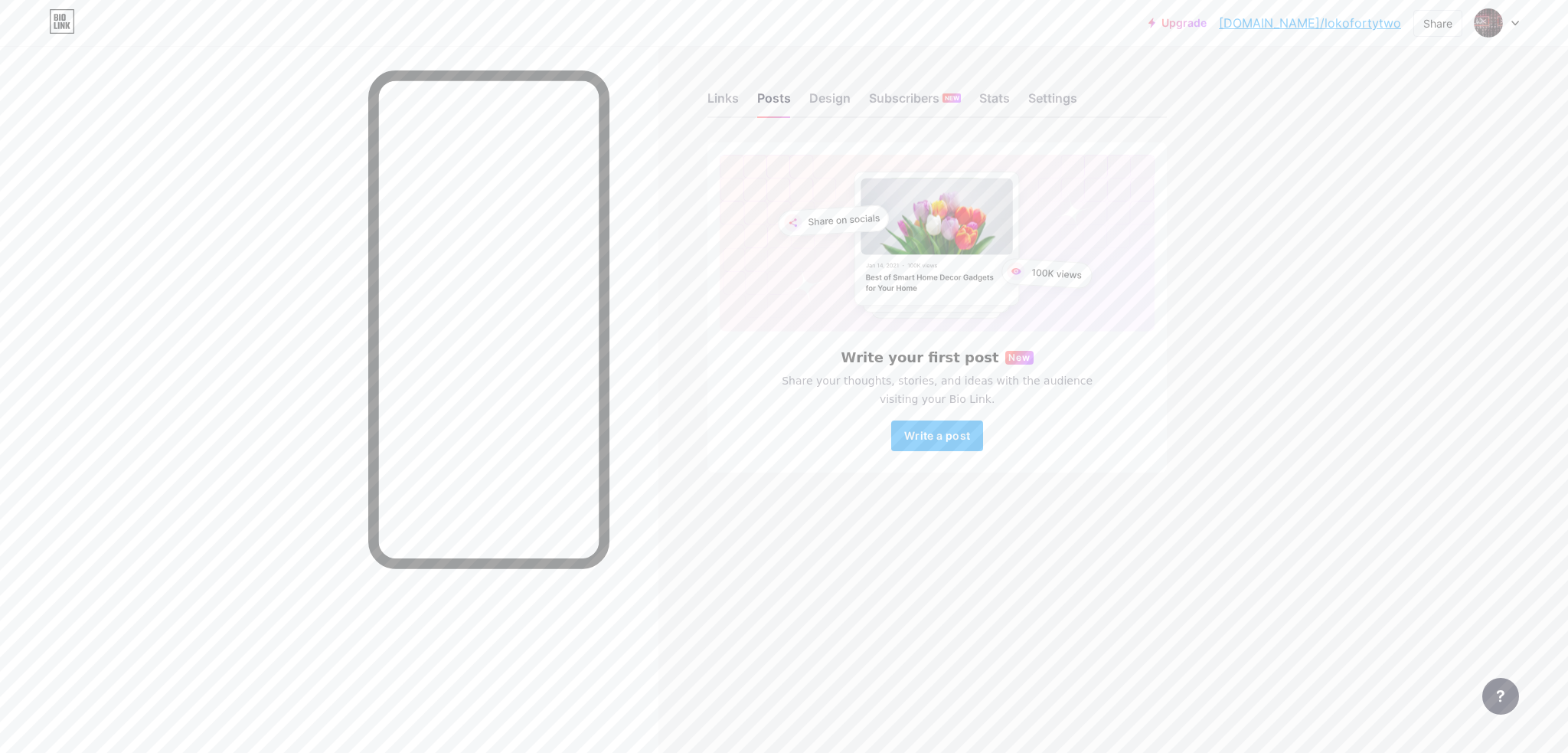
click at [744, 105] on div "Links Posts Design Subscribers NEW Stats Settings" at bounding box center [936, 91] width 459 height 54
click at [741, 103] on div "Links Posts Design Subscribers NEW Stats Settings" at bounding box center [936, 91] width 459 height 54
click at [731, 99] on div "Links" at bounding box center [723, 103] width 31 height 28
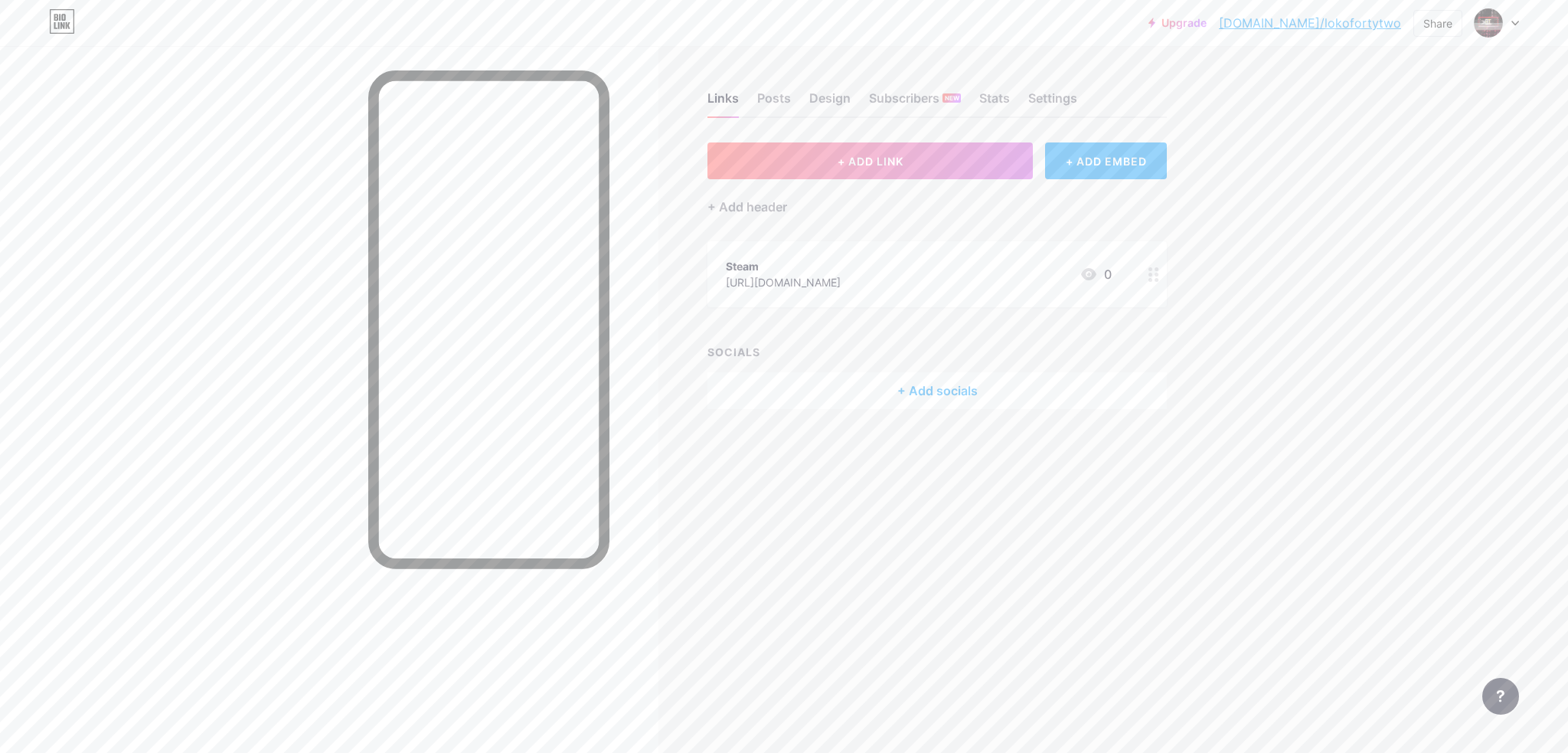
click at [1028, 383] on div "+ Add socials" at bounding box center [936, 391] width 459 height 37
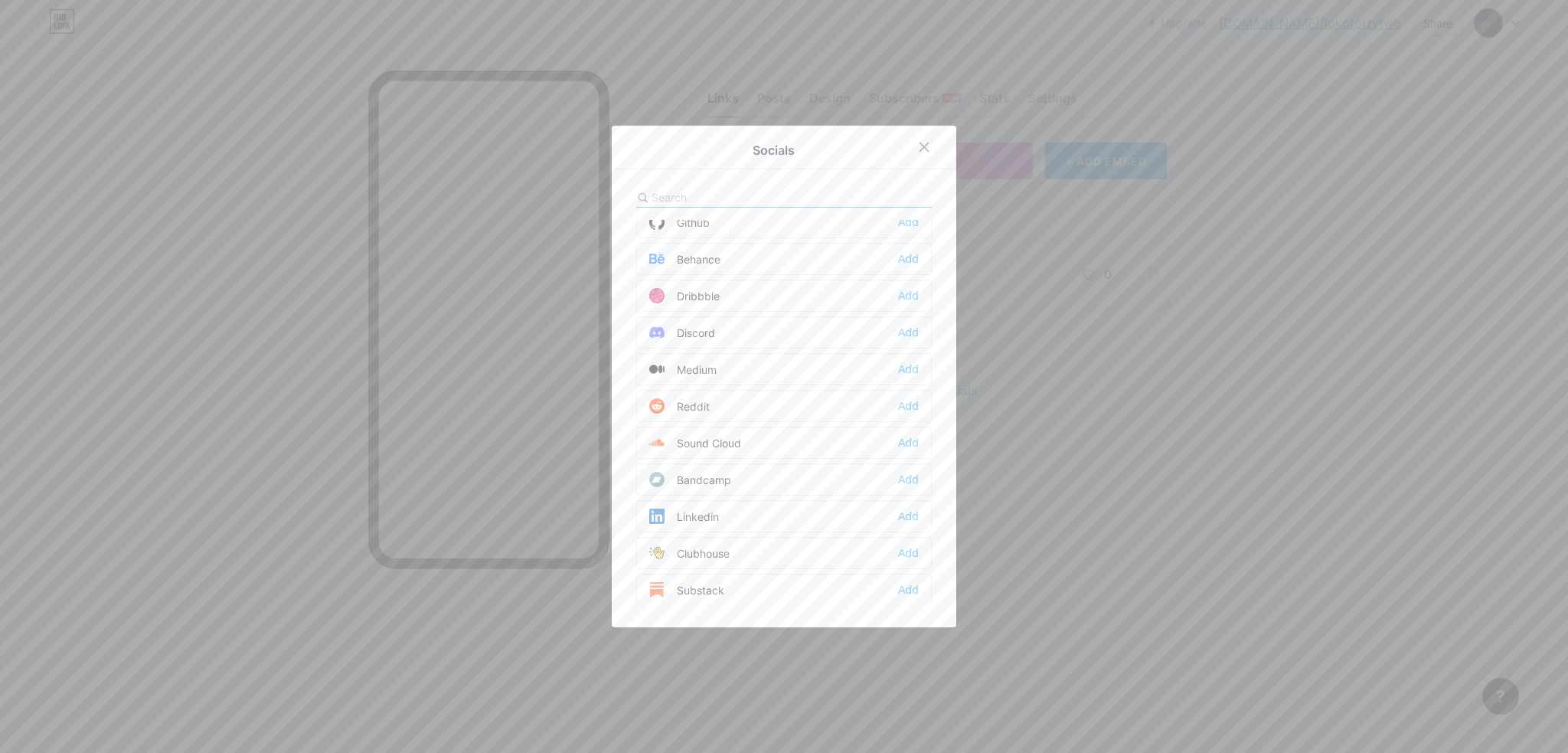
scroll to position [383, 0]
click at [898, 323] on div "Add" at bounding box center [908, 331] width 20 height 16
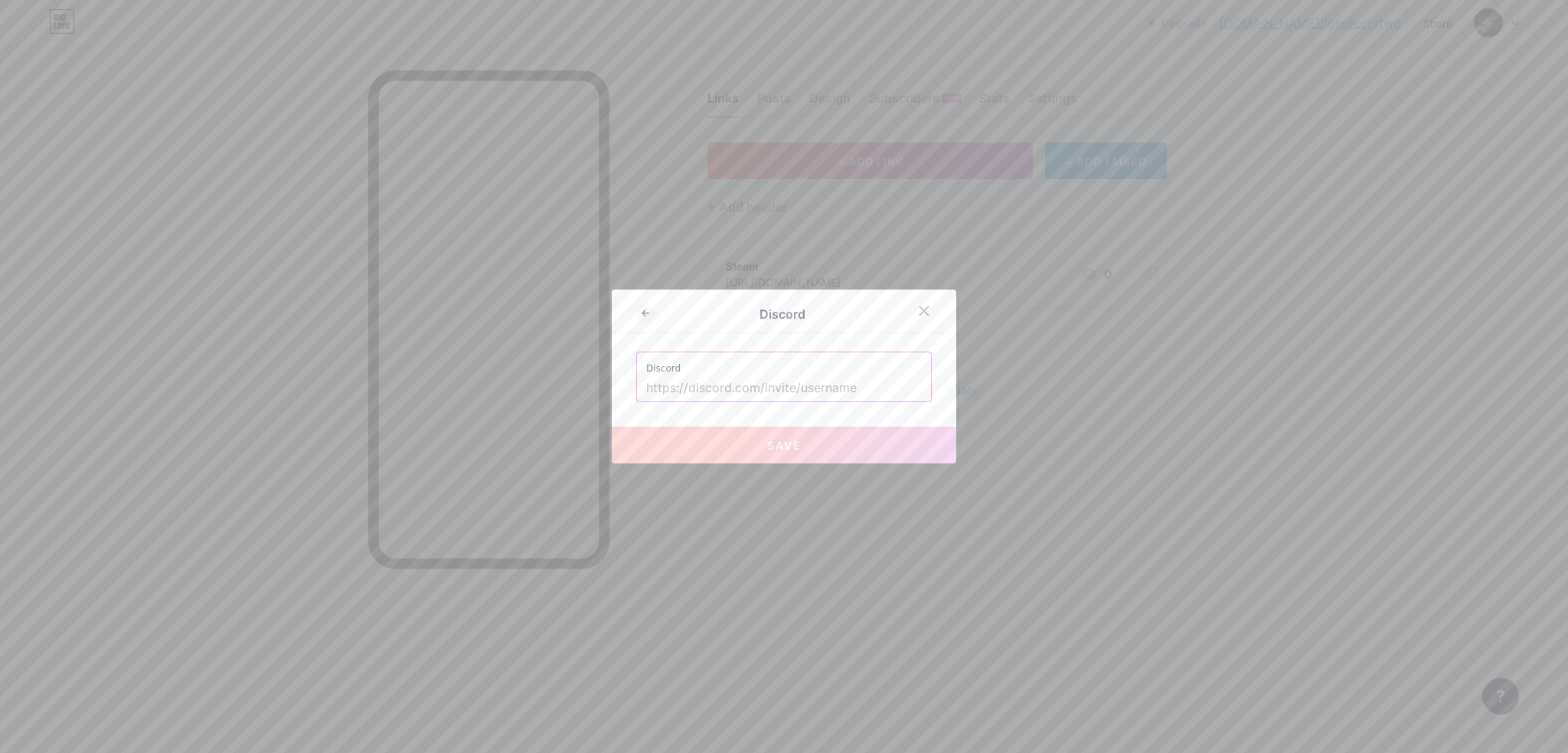
click at [816, 390] on input "text" at bounding box center [784, 388] width 275 height 26
paste input "283066436455235584"
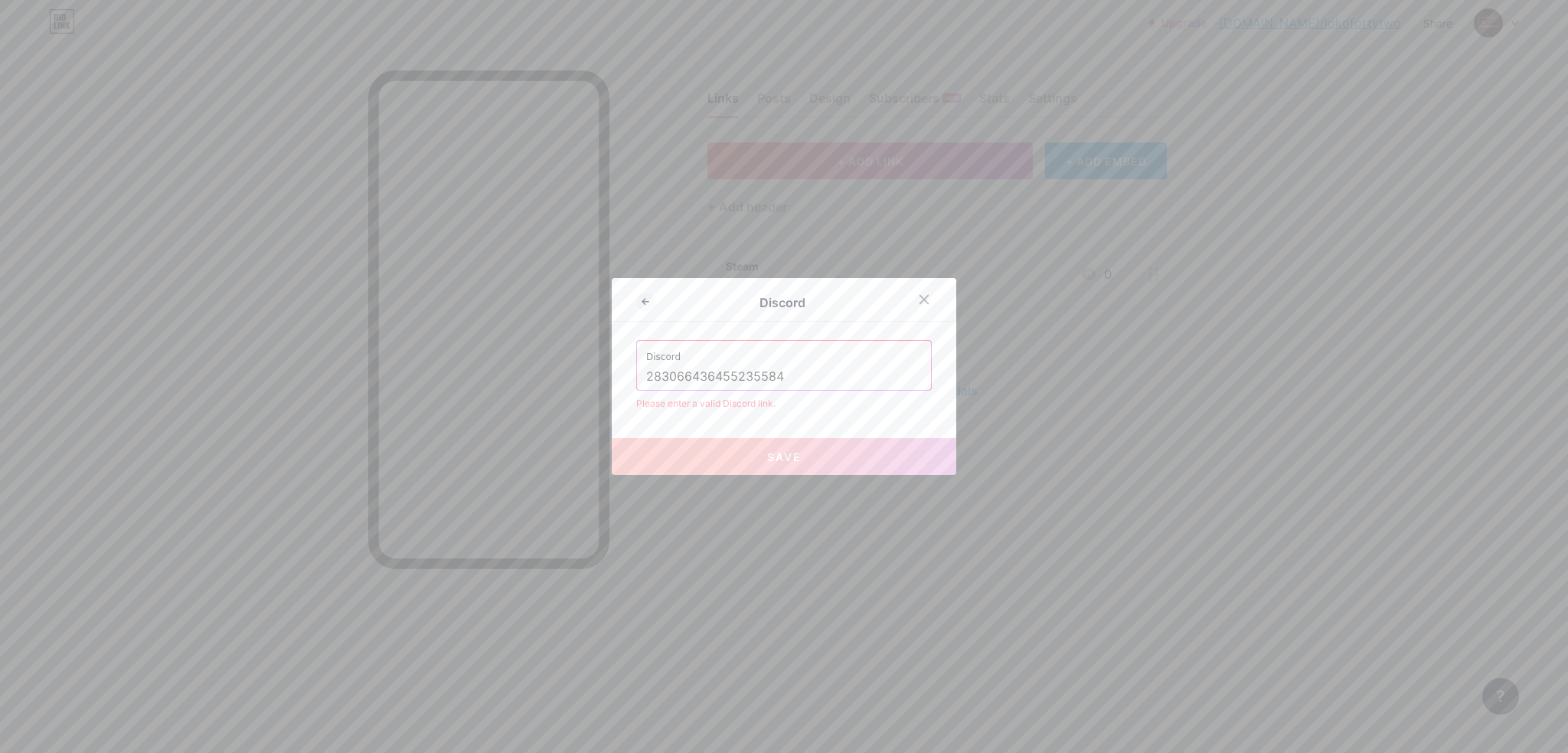
type input "283066436455235584"
click at [767, 450] on span "Save" at bounding box center [784, 456] width 34 height 13
drag, startPoint x: 559, startPoint y: 360, endPoint x: 496, endPoint y: 355, distance: 63.2
click at [499, 356] on div "Discord Discord 283066436455235584 Please enter a valid Discord link. Save" at bounding box center [784, 376] width 1568 height 753
click at [919, 309] on div at bounding box center [924, 299] width 28 height 28
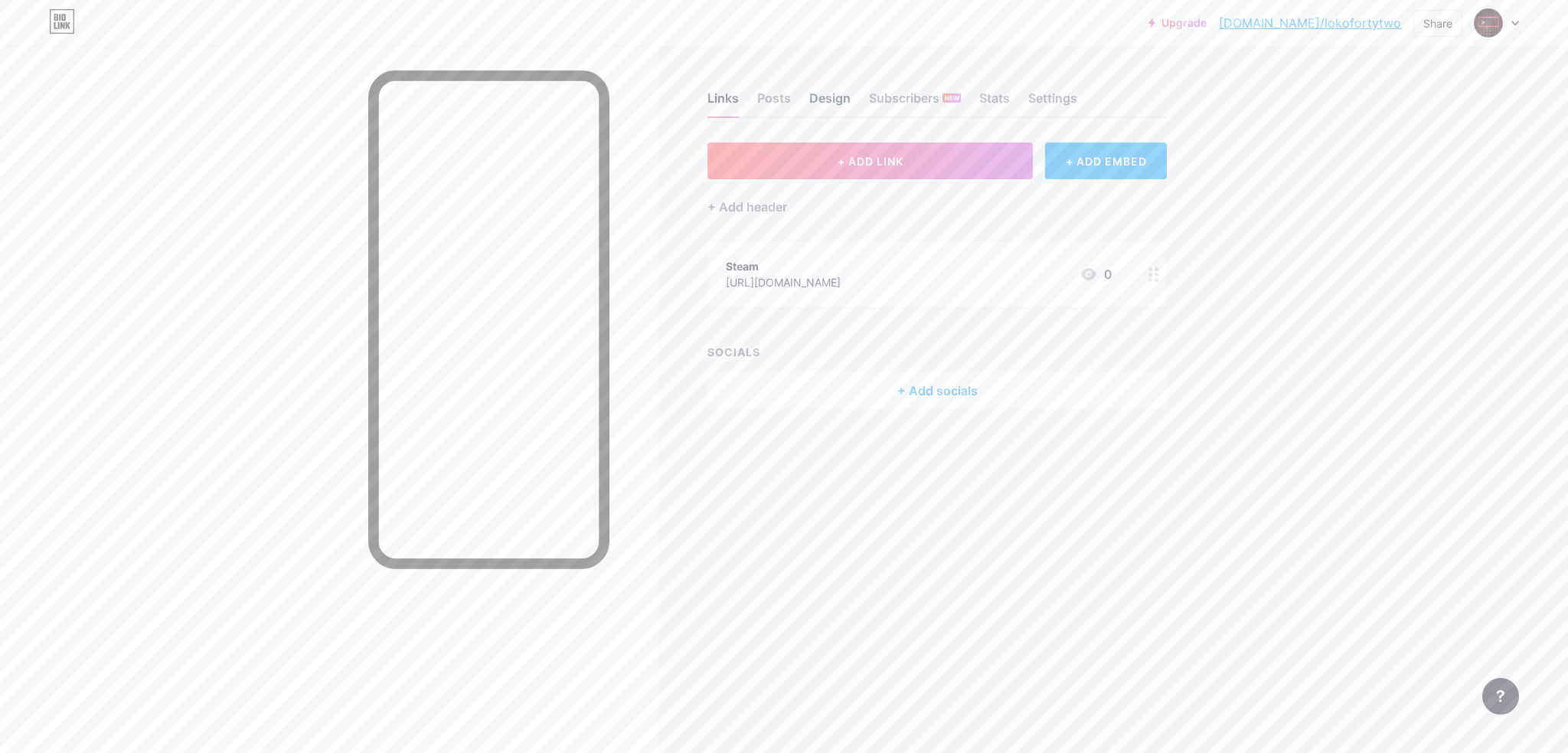
click at [826, 101] on div "Design" at bounding box center [829, 103] width 42 height 28
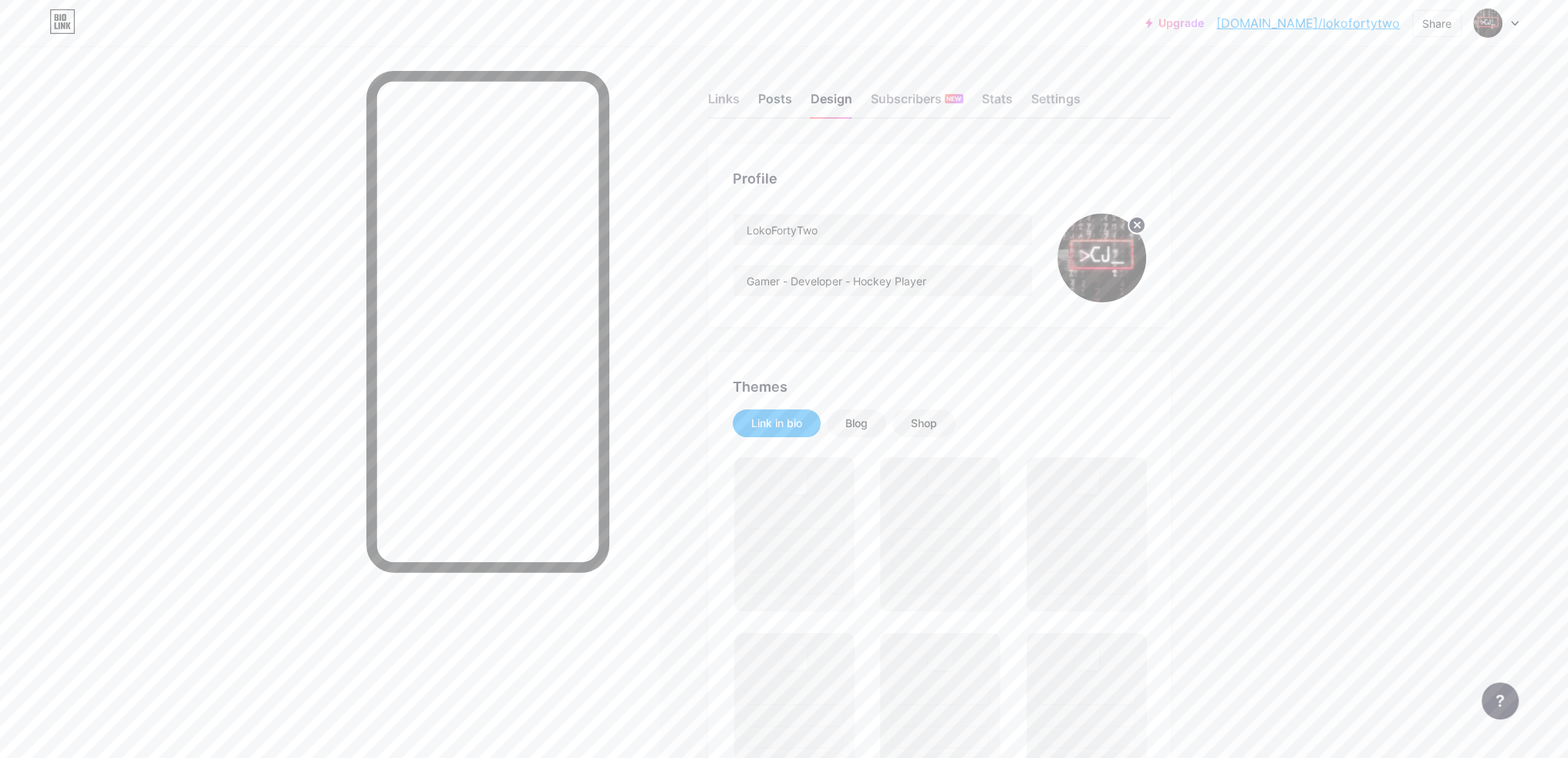
click at [775, 94] on div "Posts" at bounding box center [775, 103] width 34 height 28
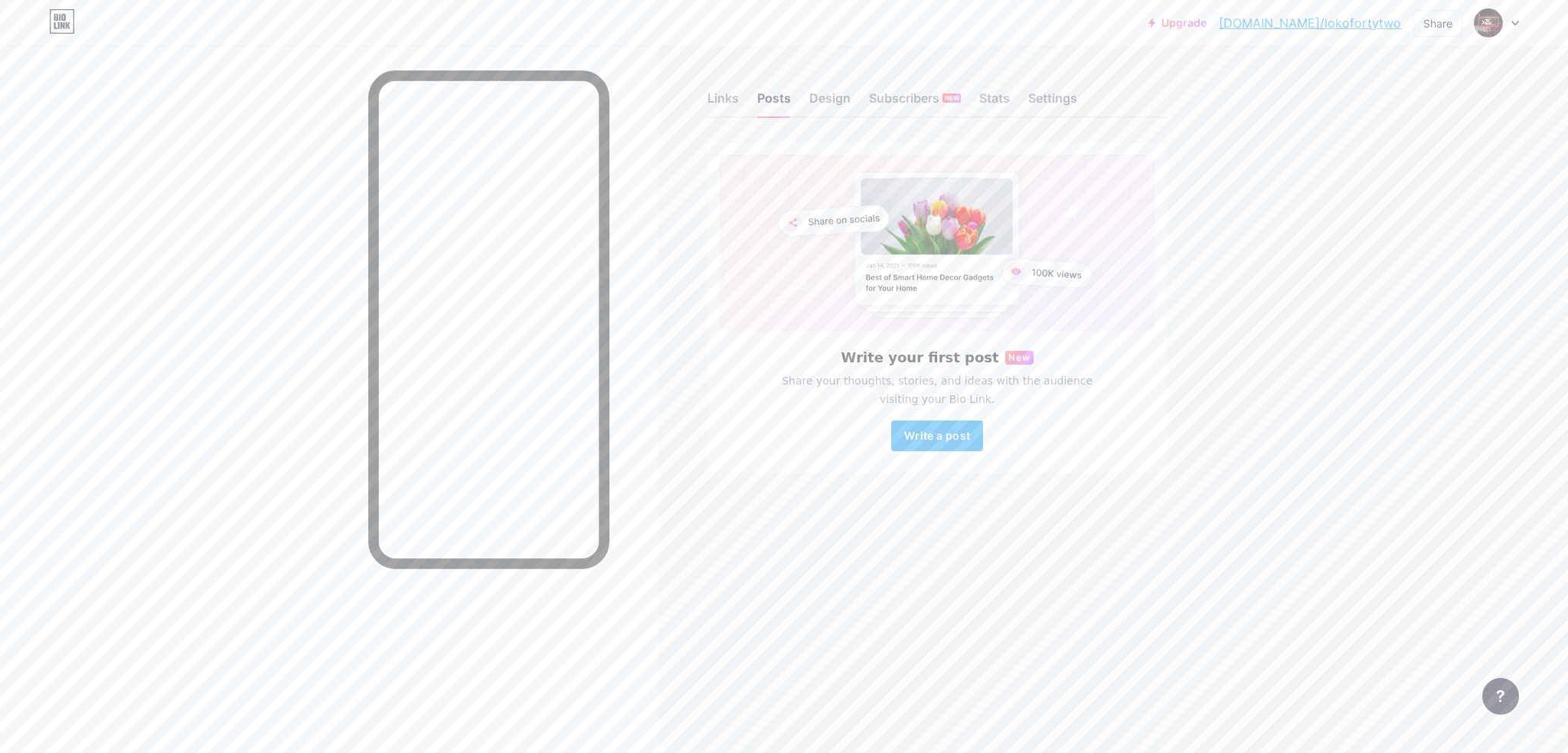
click at [739, 91] on div "Links Posts Design Subscribers NEW Stats Settings" at bounding box center [936, 91] width 459 height 54
